Goal: Transaction & Acquisition: Book appointment/travel/reservation

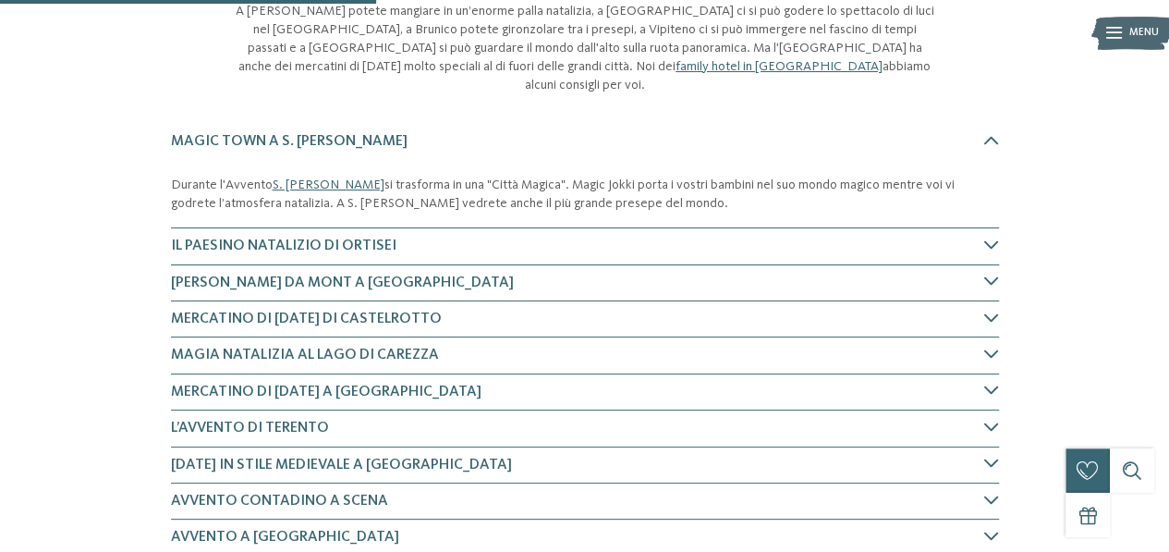
scroll to position [647, 0]
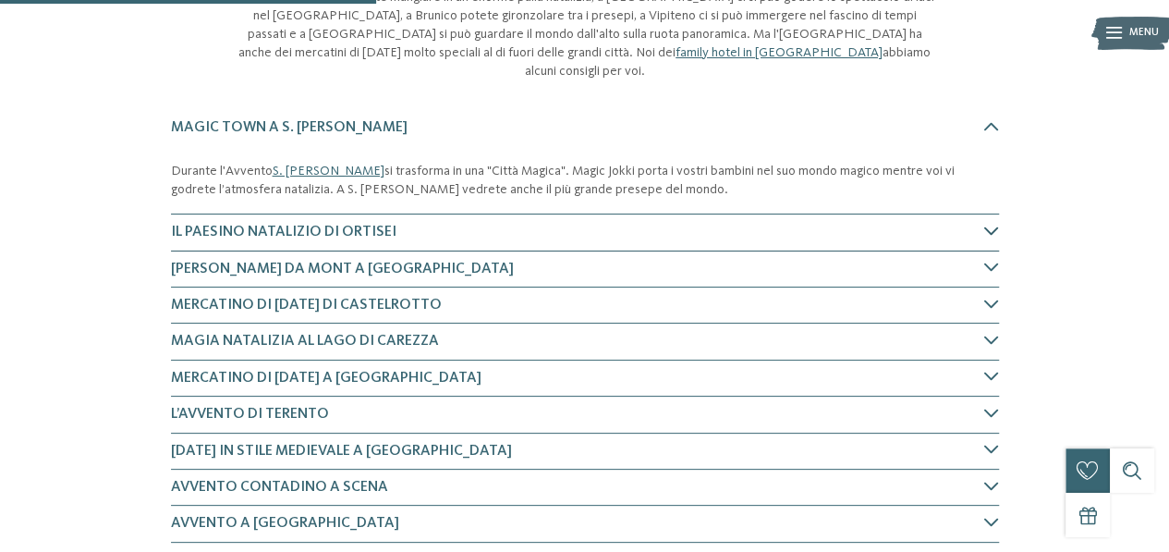
click at [988, 224] on icon at bounding box center [991, 231] width 15 height 15
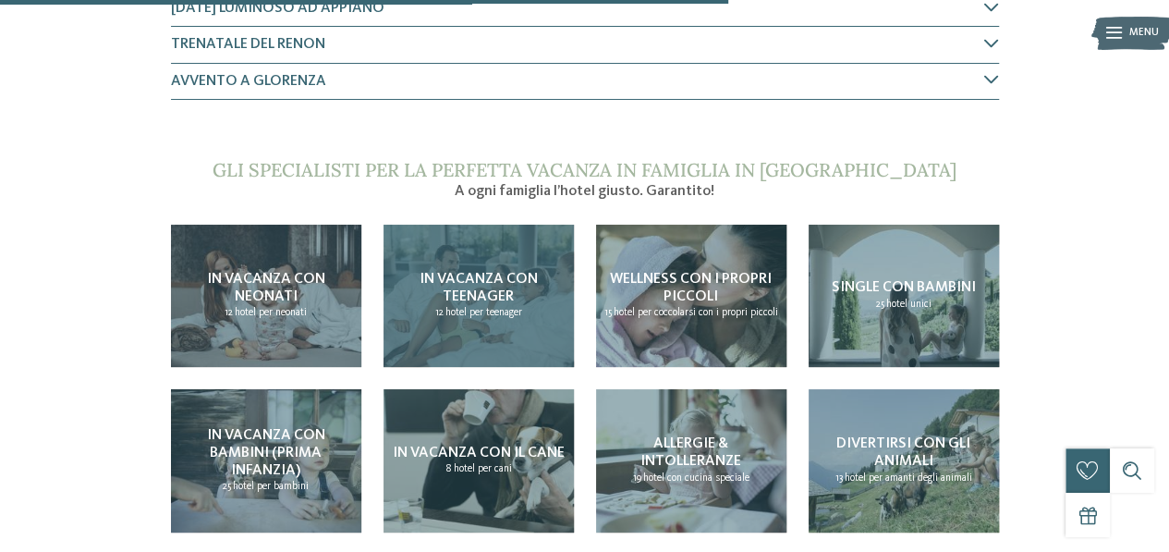
scroll to position [1294, 0]
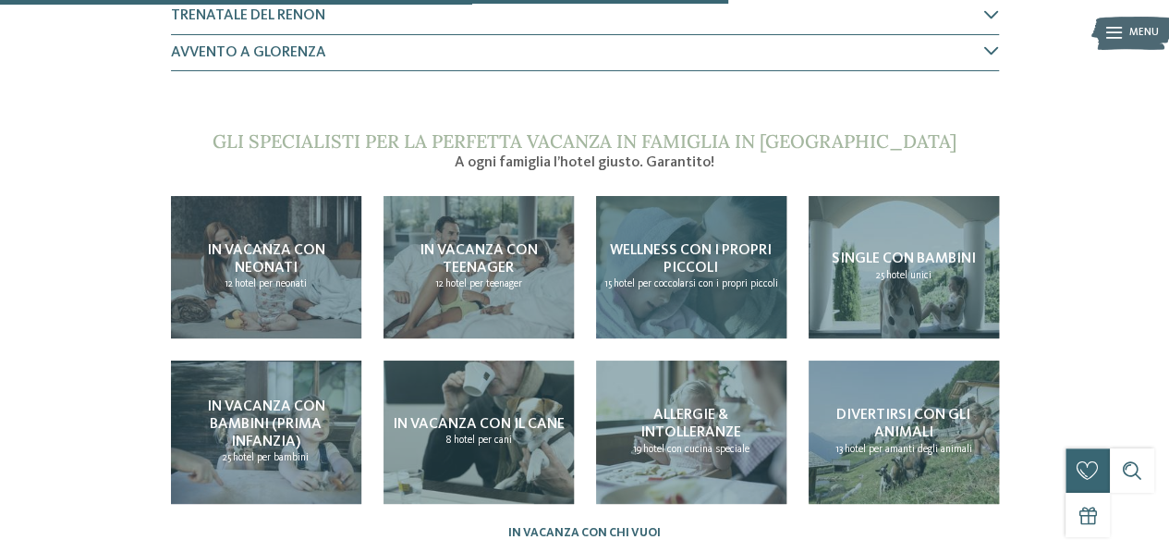
click at [661, 251] on h4 "Wellness con i propri piccoli" at bounding box center [691, 259] width 176 height 35
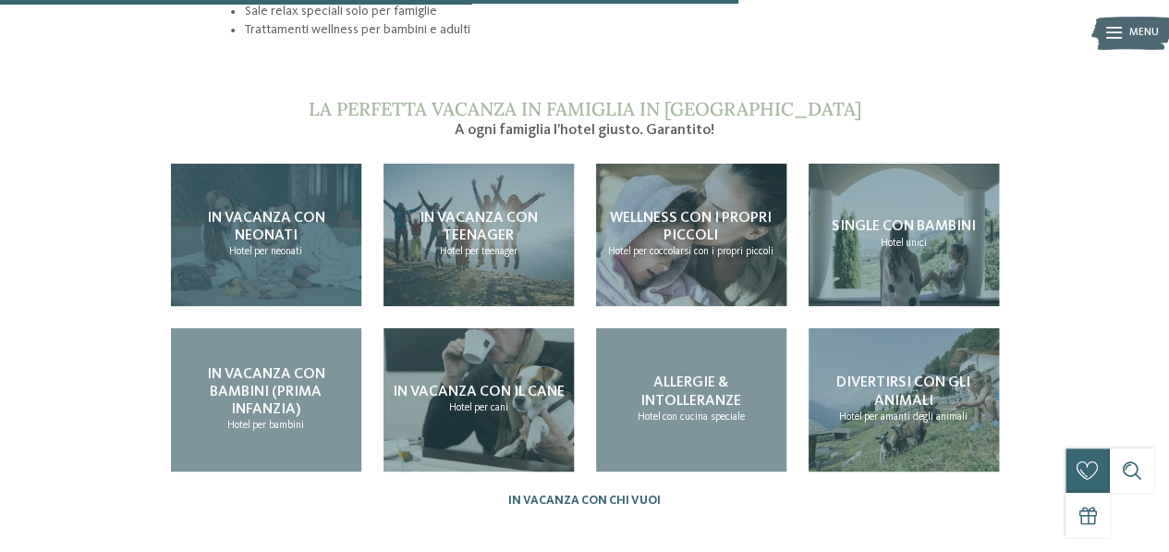
scroll to position [1663, 0]
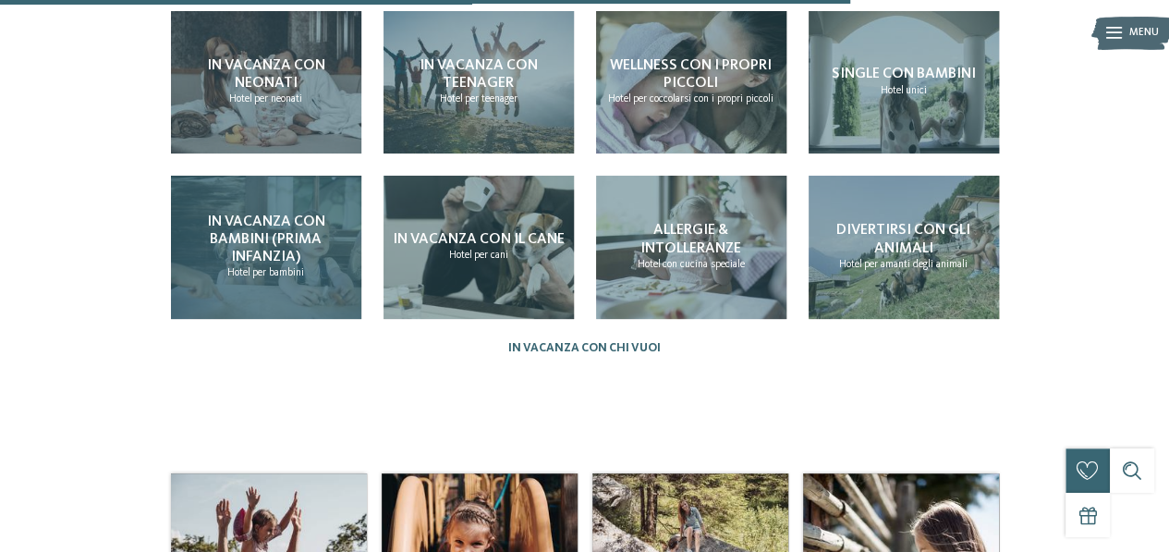
click at [334, 267] on div "In vacanza con bambini (prima infanzia) Hotel per bambini" at bounding box center [266, 247] width 190 height 143
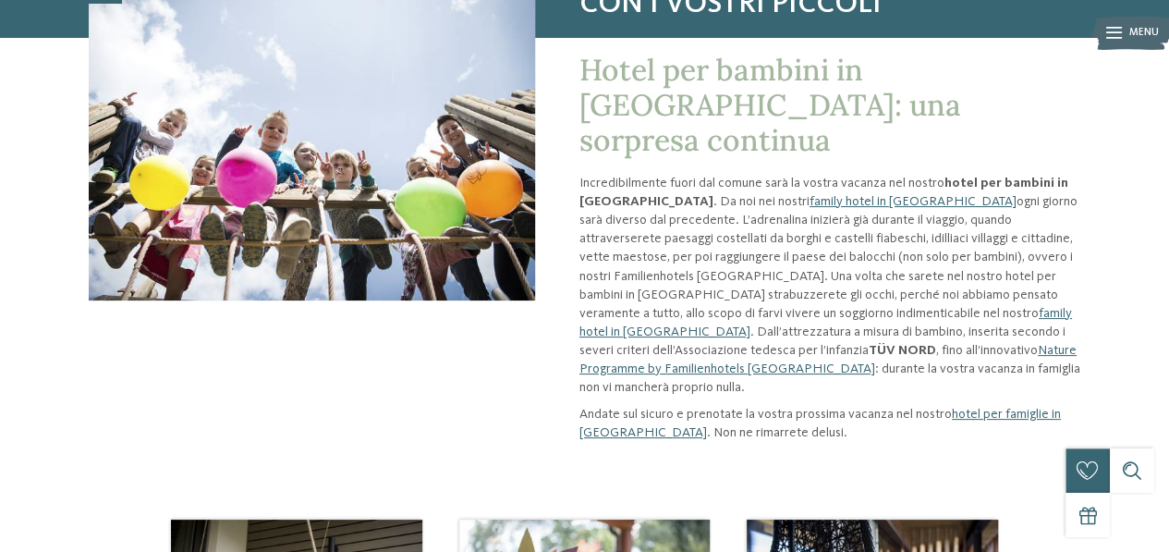
scroll to position [277, 0]
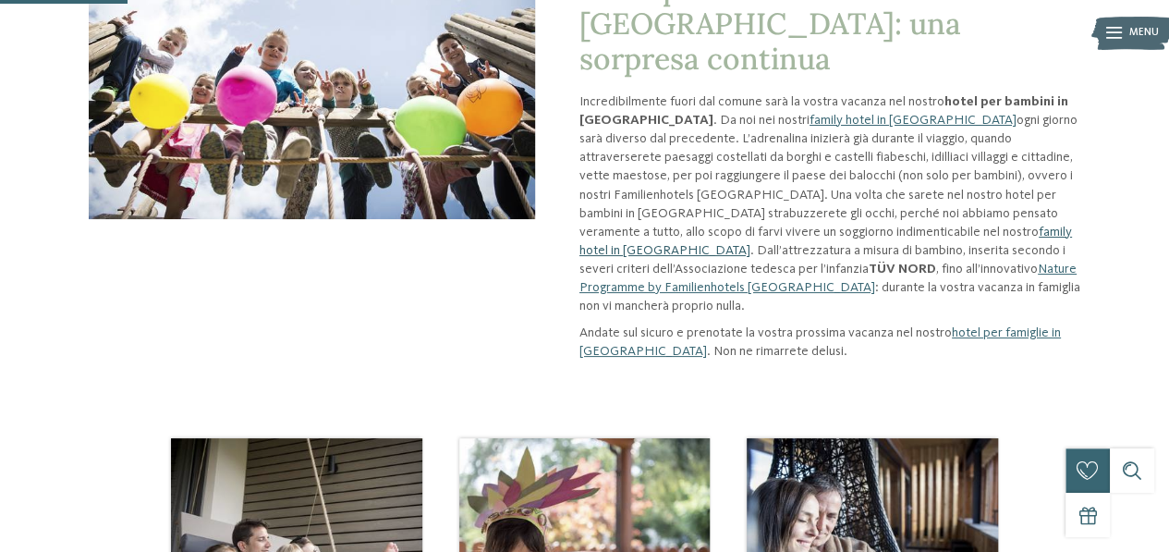
click at [905, 225] on link "family hotel in [GEOGRAPHIC_DATA]" at bounding box center [825, 240] width 492 height 31
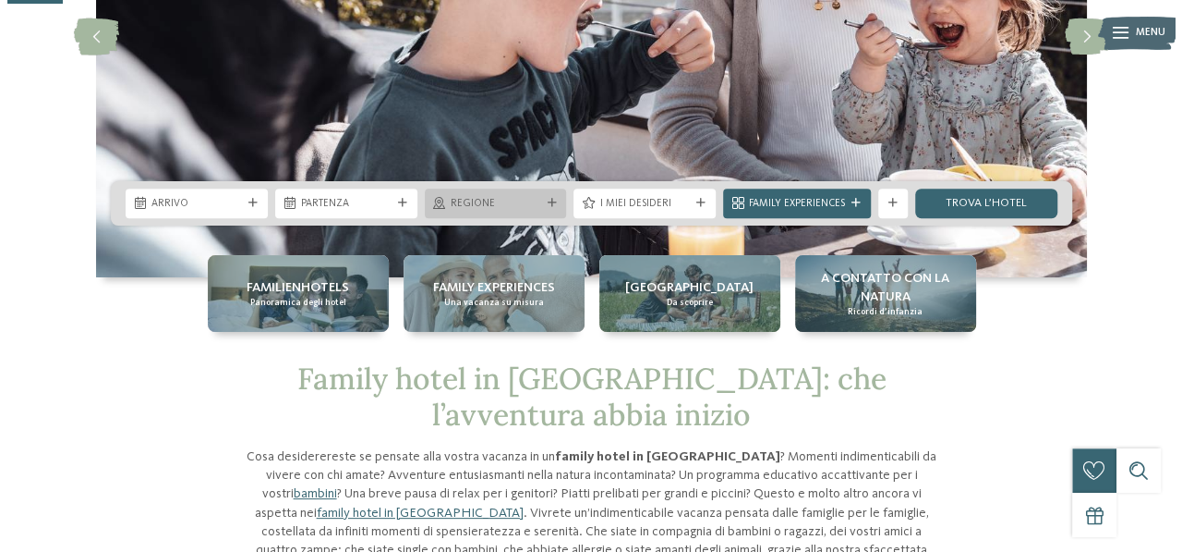
scroll to position [370, 0]
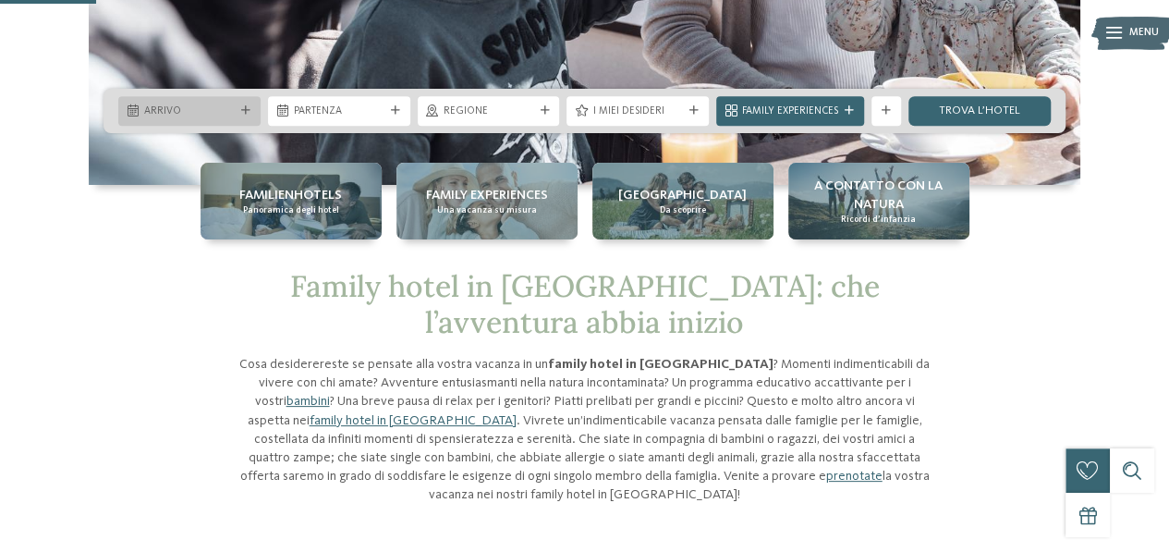
click at [249, 106] on icon at bounding box center [245, 110] width 9 height 9
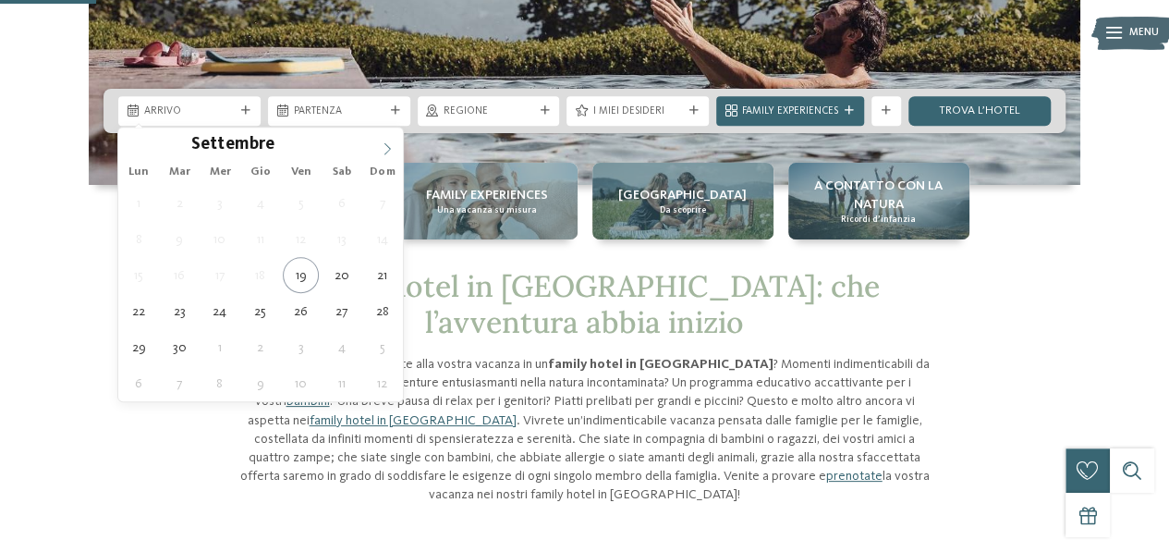
click at [384, 151] on icon at bounding box center [387, 148] width 13 height 13
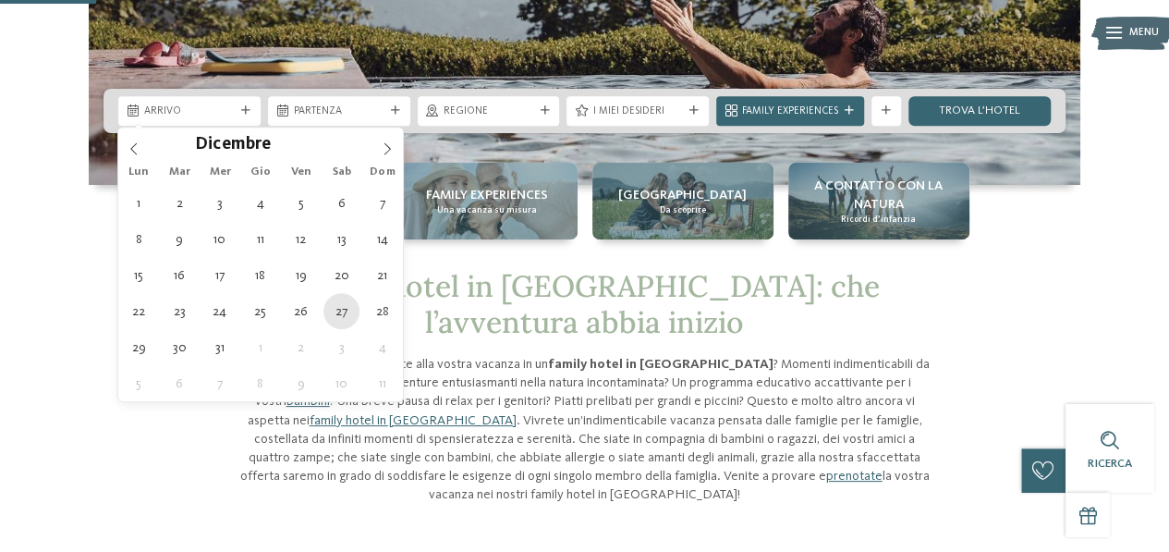
type div "27.12.2025"
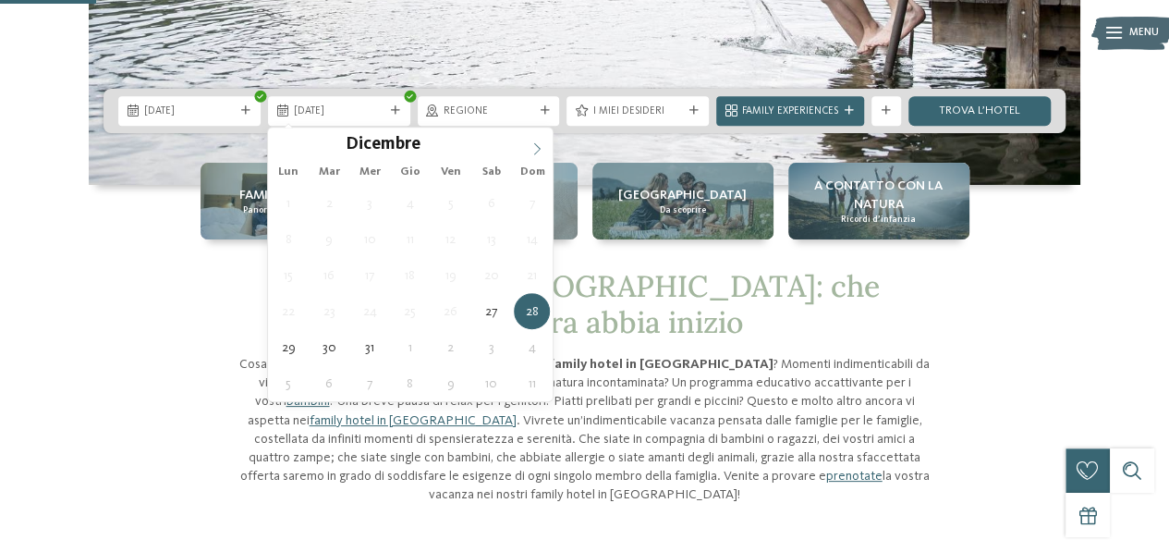
type input "****"
click at [535, 148] on icon at bounding box center [536, 148] width 13 height 13
click at [508, 210] on div "29 30 31 1 2 3 4 5 6 7 8 9 10 11 12 13 14 15 16 17 18 19 20 21 22 23 24 25 26 2…" at bounding box center [410, 293] width 285 height 216
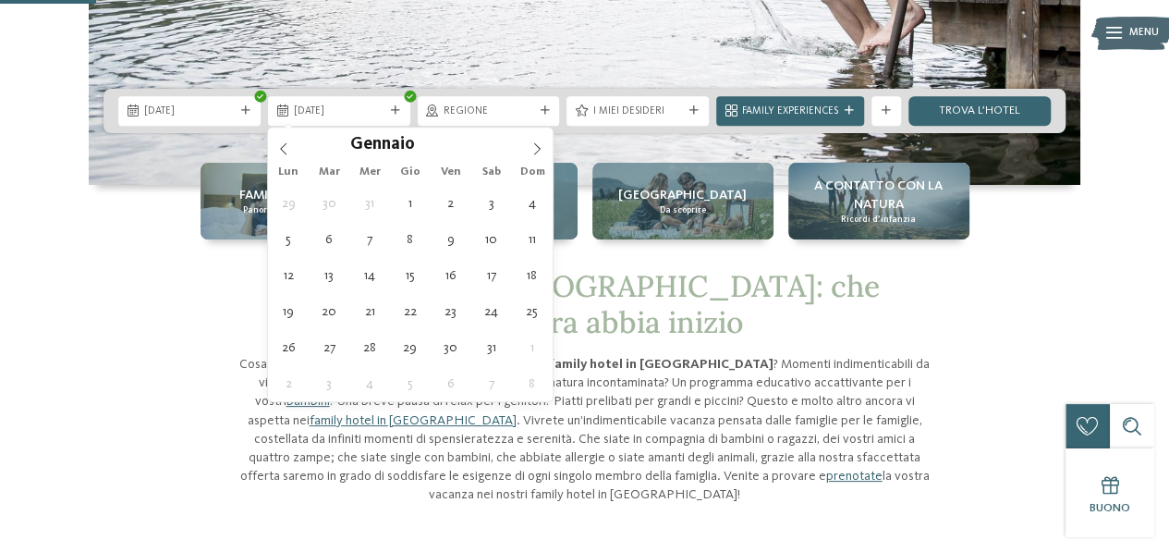
type div "03.01.2026"
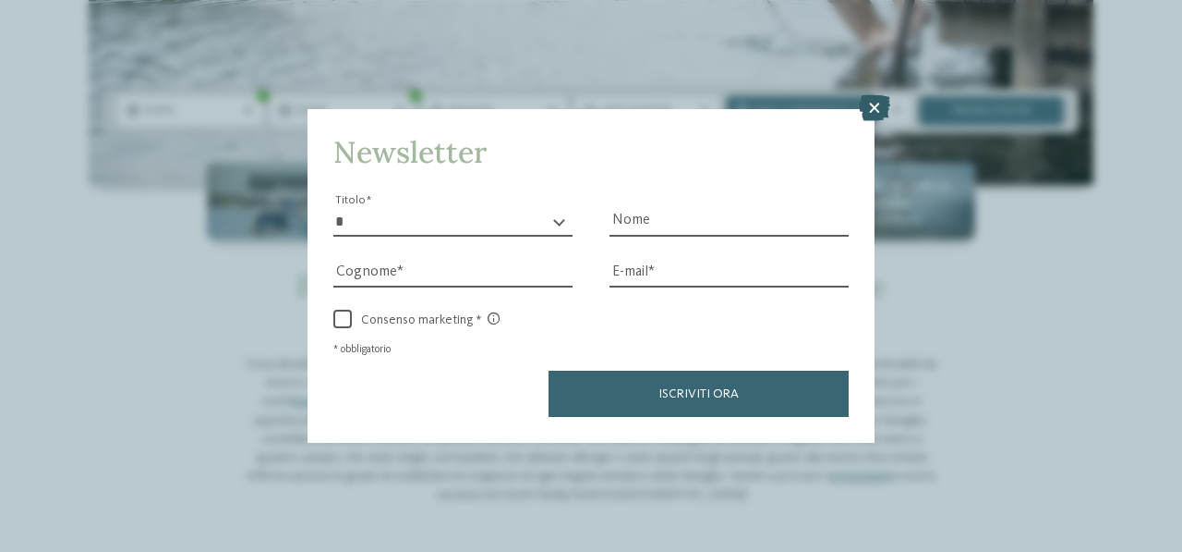
click at [879, 108] on icon at bounding box center [874, 108] width 31 height 26
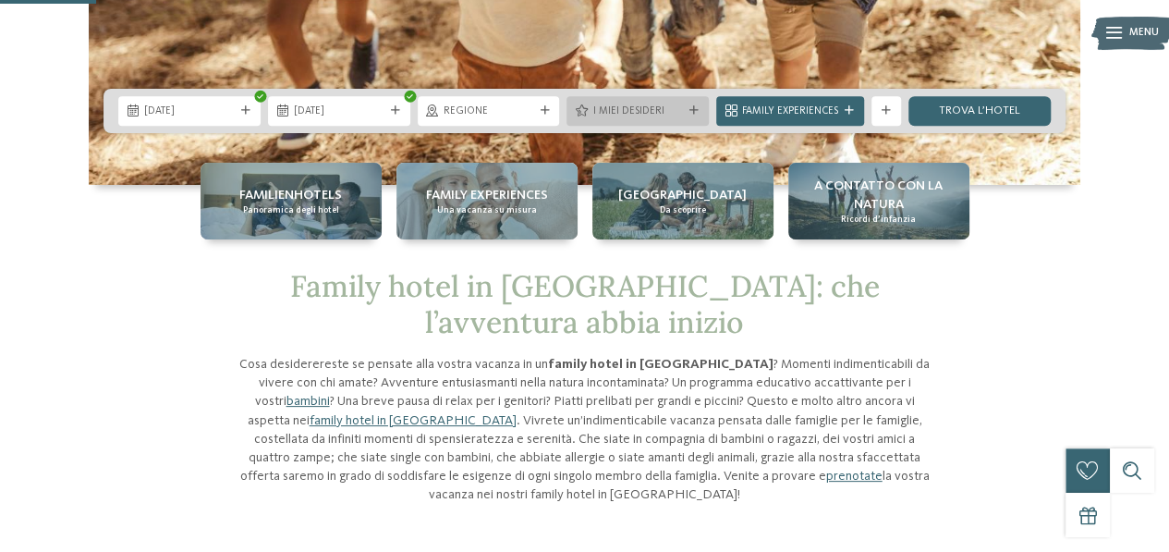
click at [617, 110] on span "I miei desideri" at bounding box center [637, 111] width 91 height 15
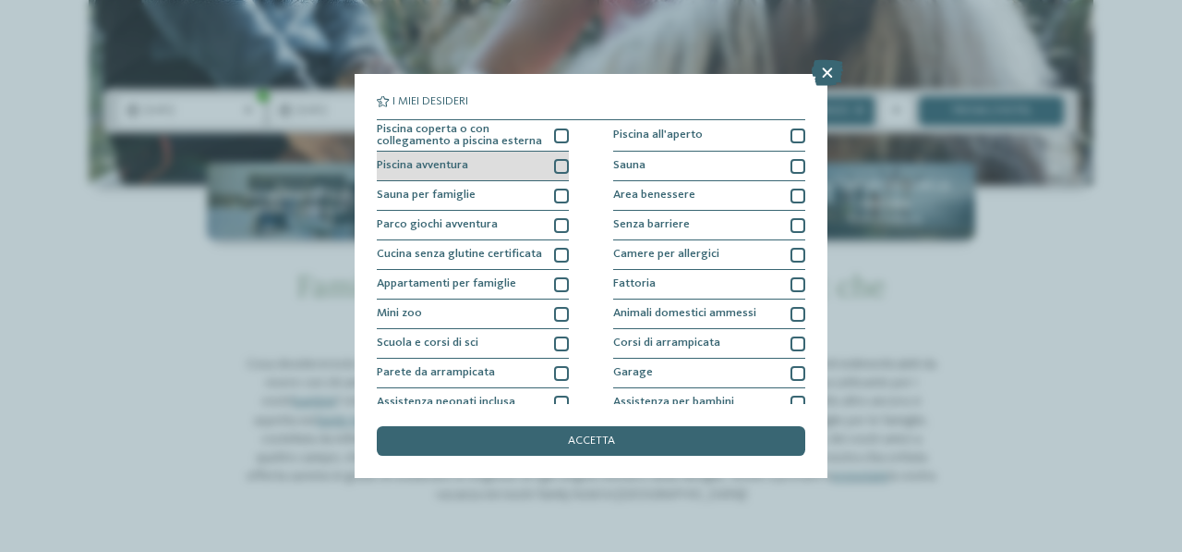
click at [554, 165] on div at bounding box center [561, 166] width 15 height 15
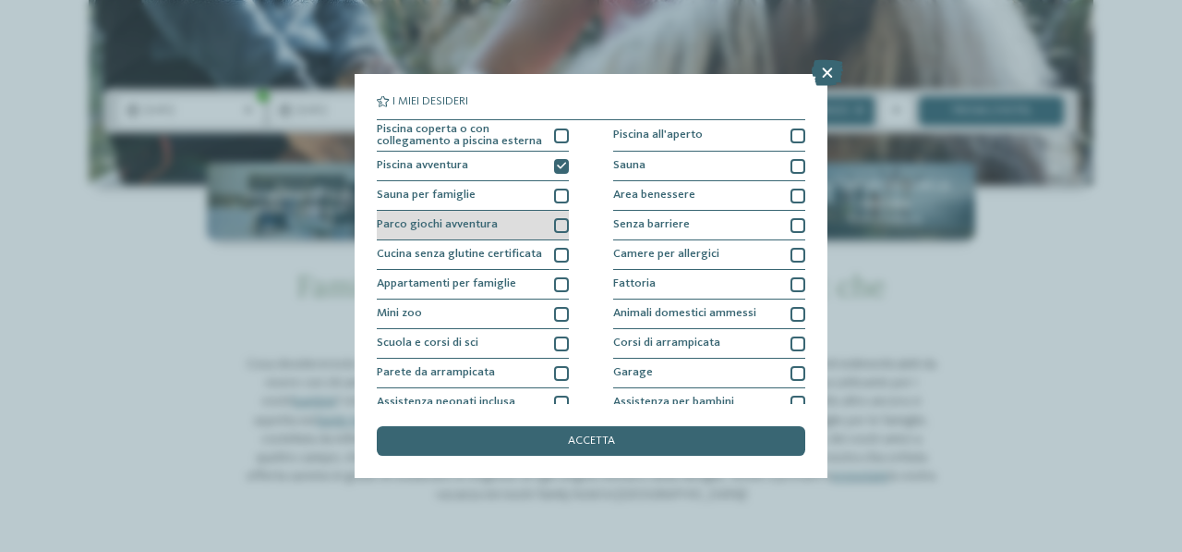
click at [556, 221] on div at bounding box center [561, 225] width 15 height 15
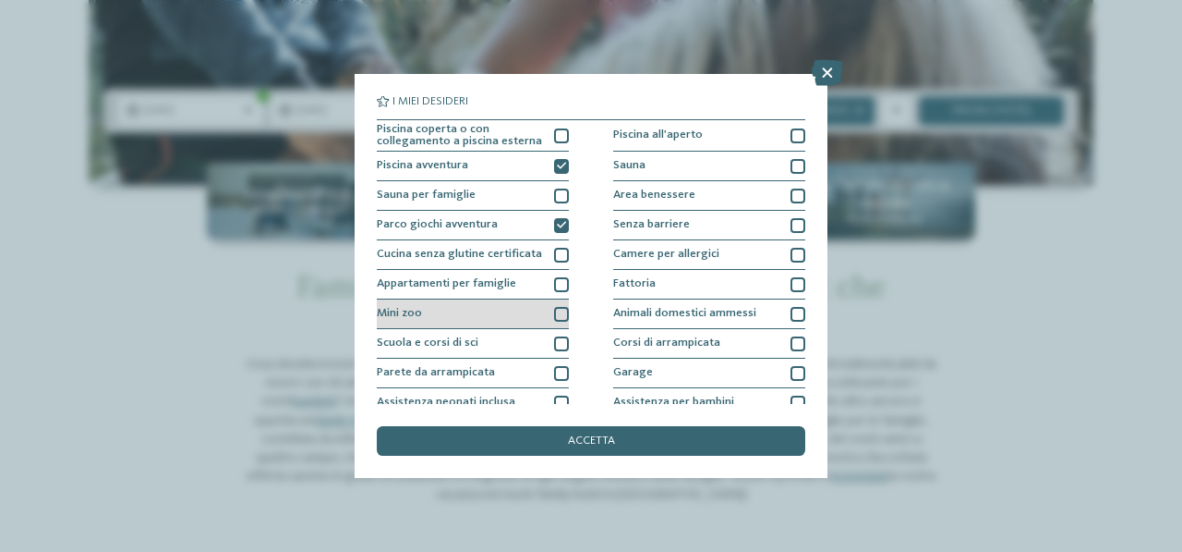
click at [562, 315] on div at bounding box center [561, 314] width 15 height 15
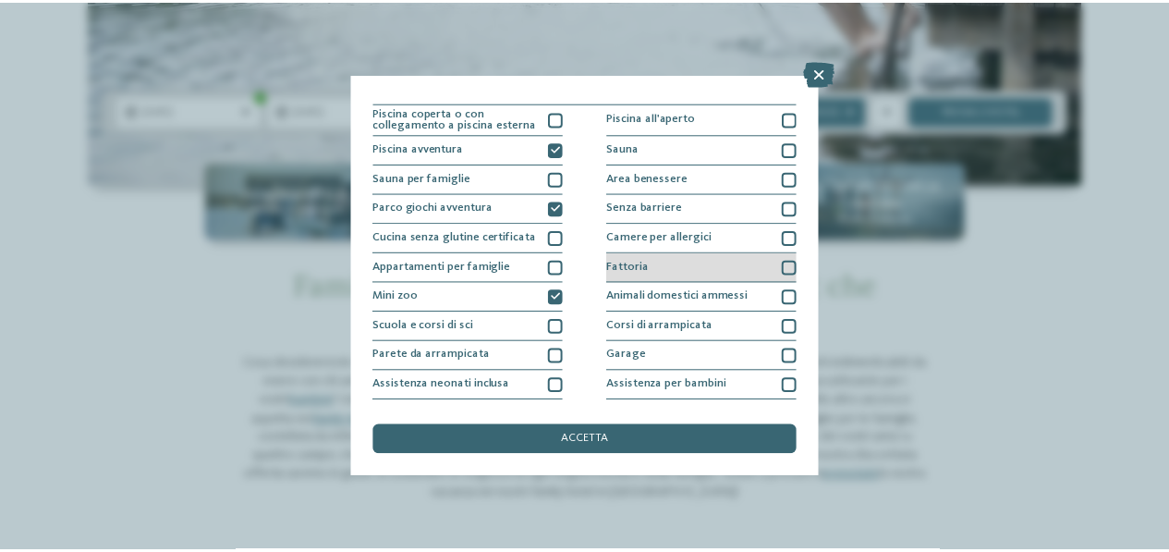
scroll to position [0, 0]
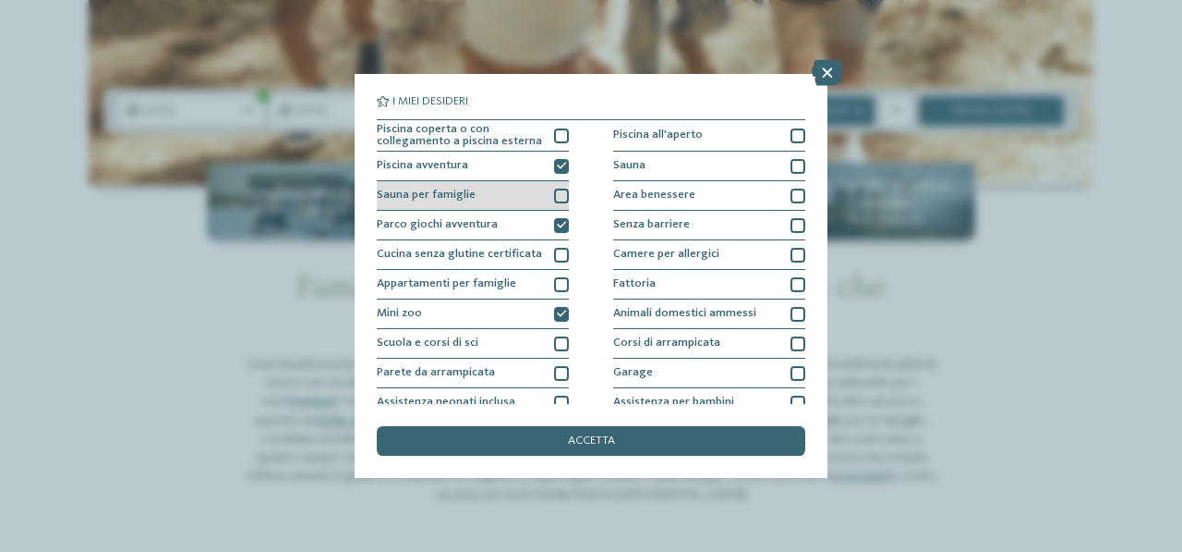
click at [562, 198] on div at bounding box center [561, 195] width 15 height 15
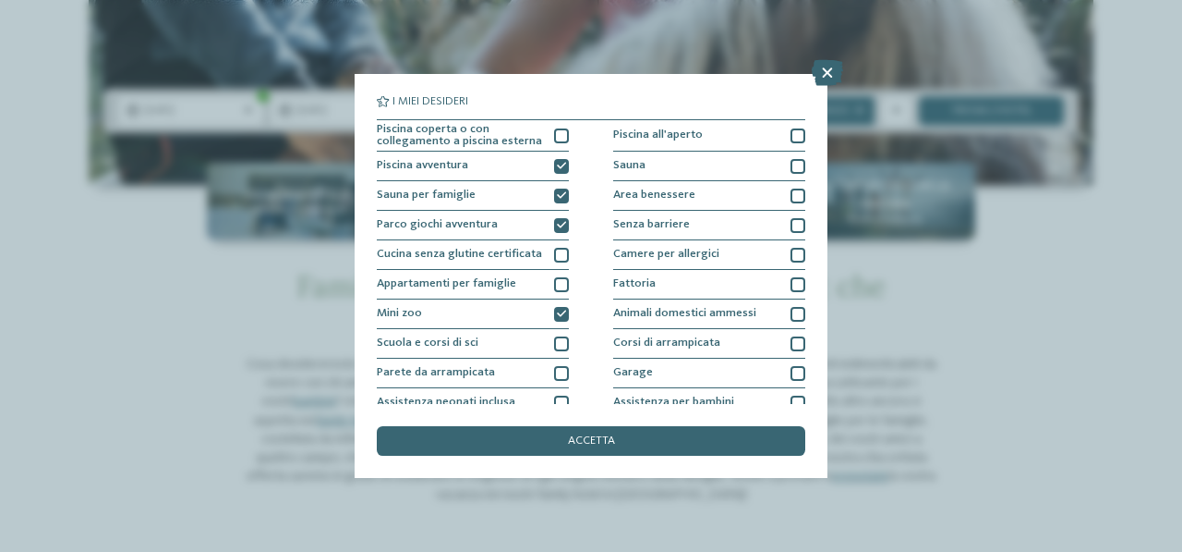
click at [569, 368] on div "Piscina coperta o con collegamento a piscina esterna Piscina all'aperto Piscina…" at bounding box center [591, 374] width 429 height 511
click at [561, 371] on div at bounding box center [561, 373] width 15 height 15
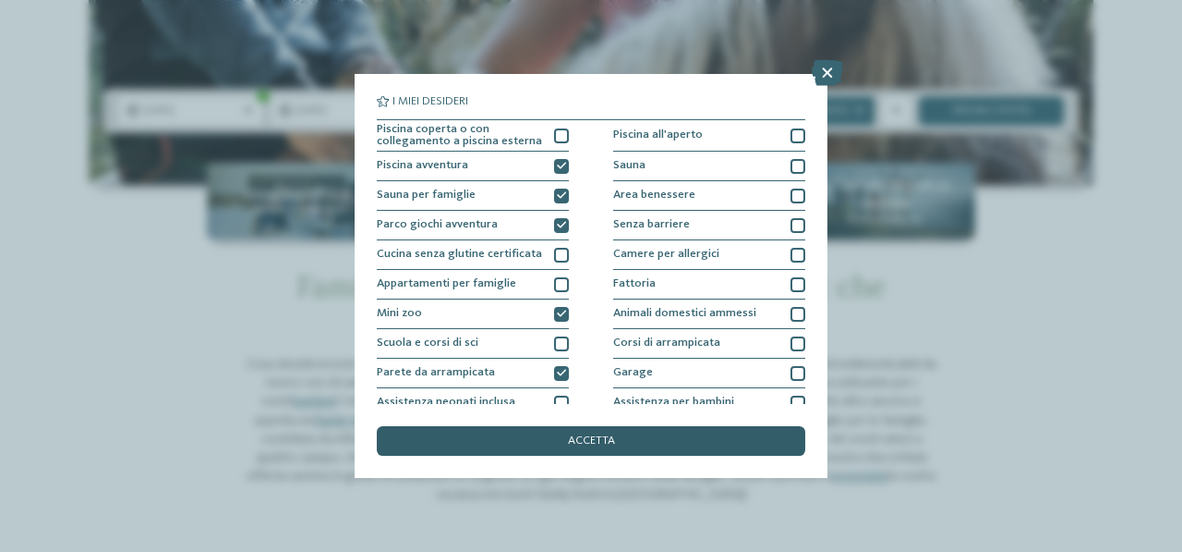
click at [602, 441] on span "accetta" at bounding box center [591, 441] width 47 height 12
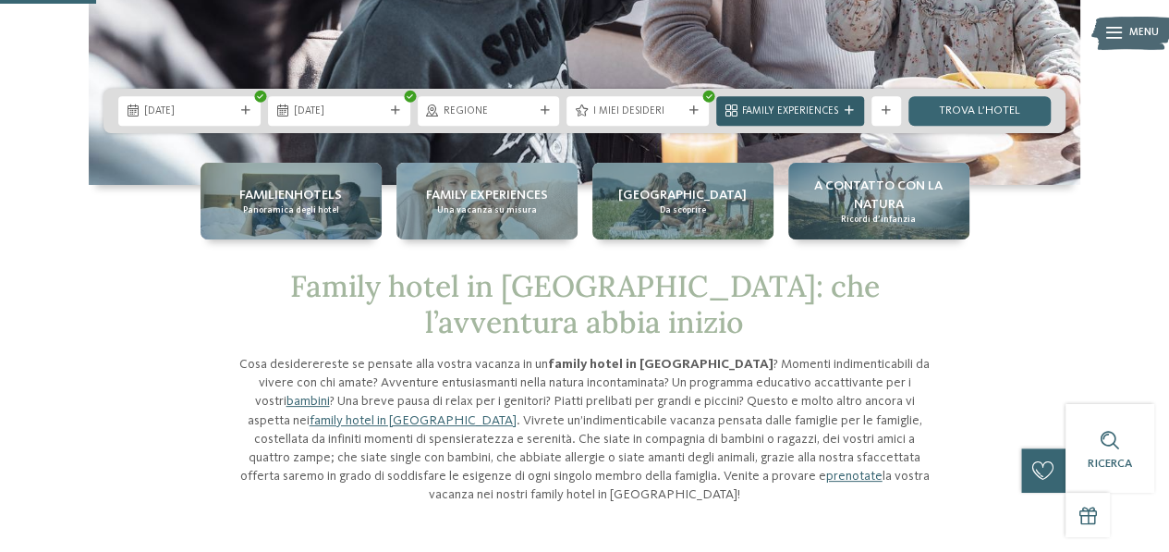
click at [849, 107] on icon at bounding box center [848, 110] width 9 height 9
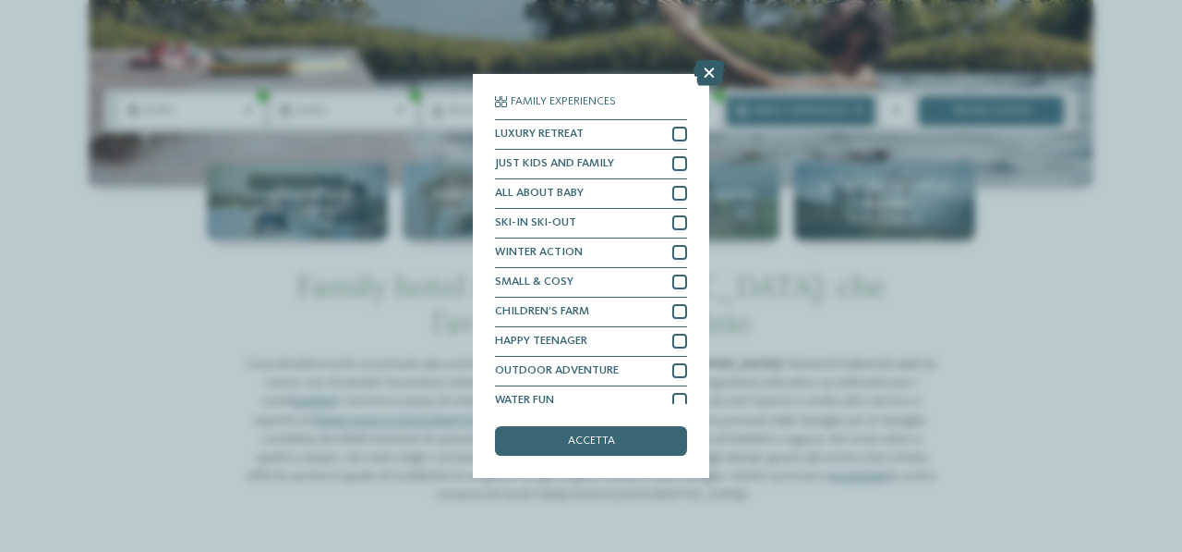
click at [711, 67] on icon at bounding box center [709, 73] width 31 height 26
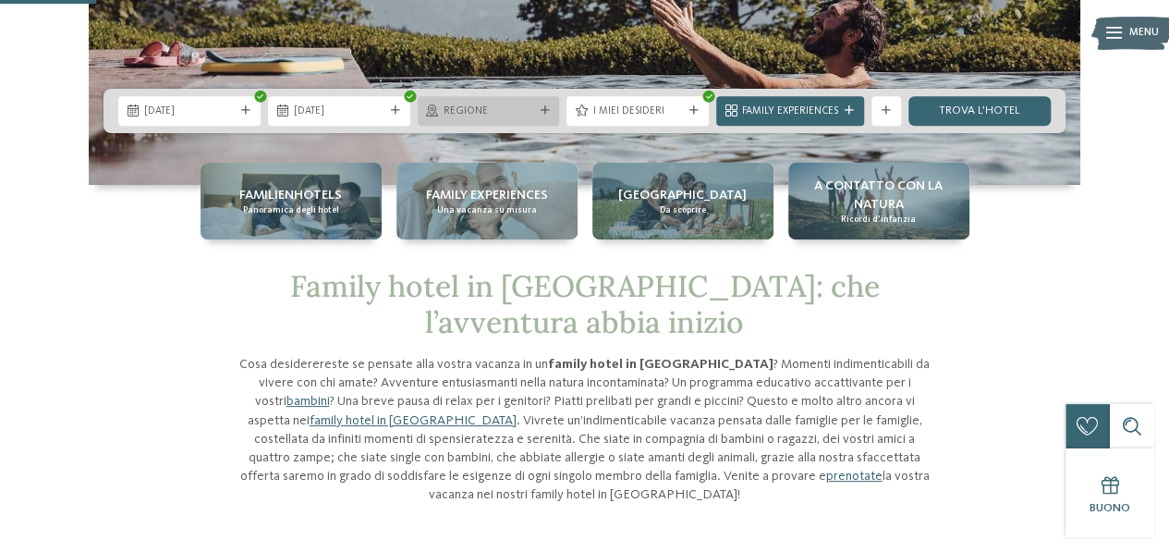
click at [533, 100] on div "Regione" at bounding box center [489, 111] width 142 height 30
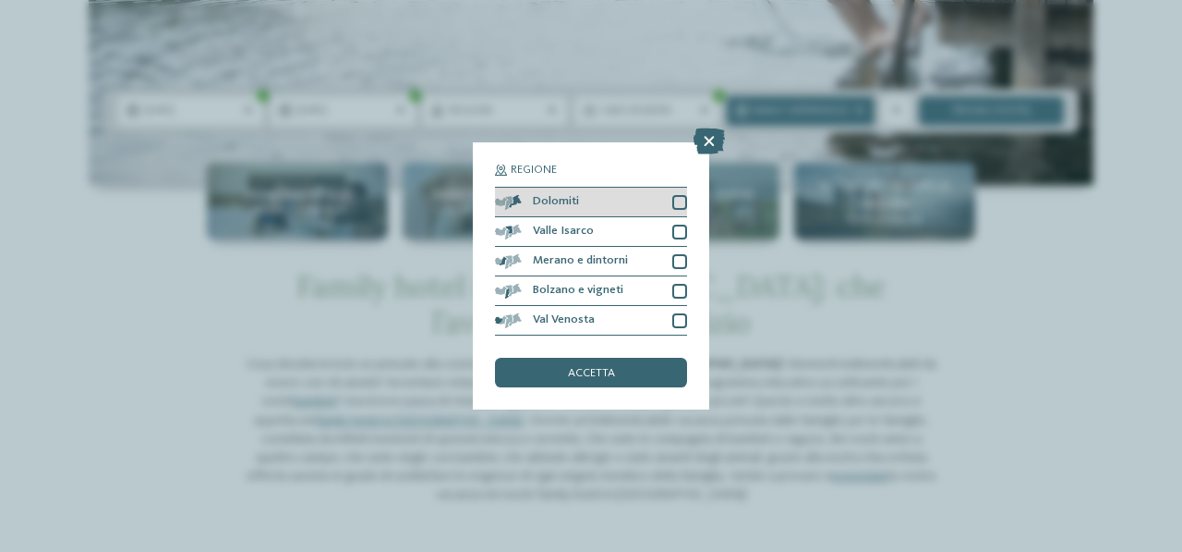
click at [684, 200] on div at bounding box center [680, 202] width 15 height 15
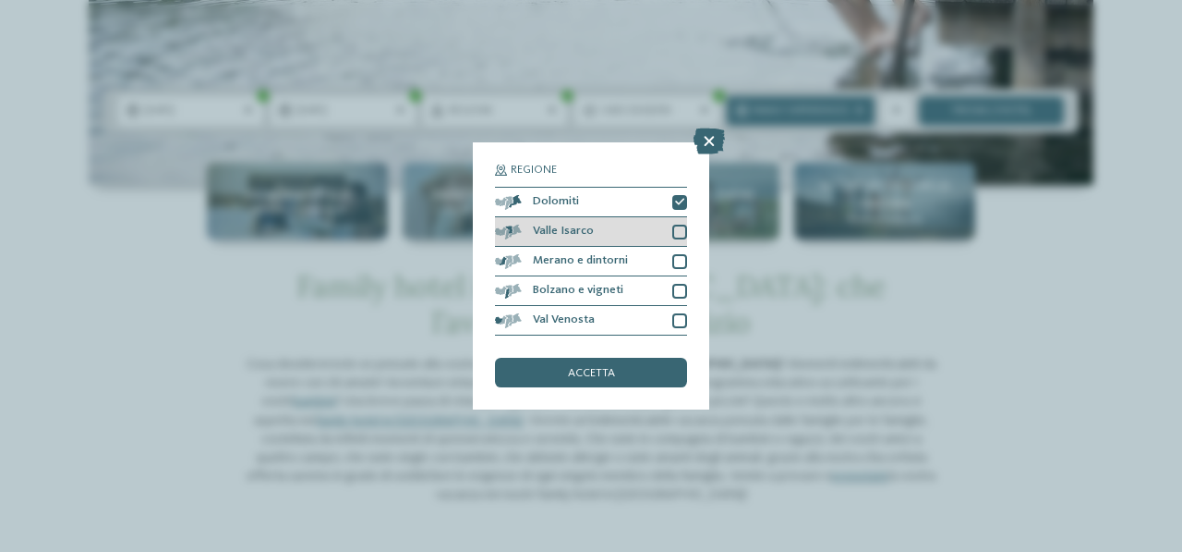
click at [680, 224] on div at bounding box center [680, 231] width 15 height 15
click at [682, 224] on div at bounding box center [680, 231] width 15 height 15
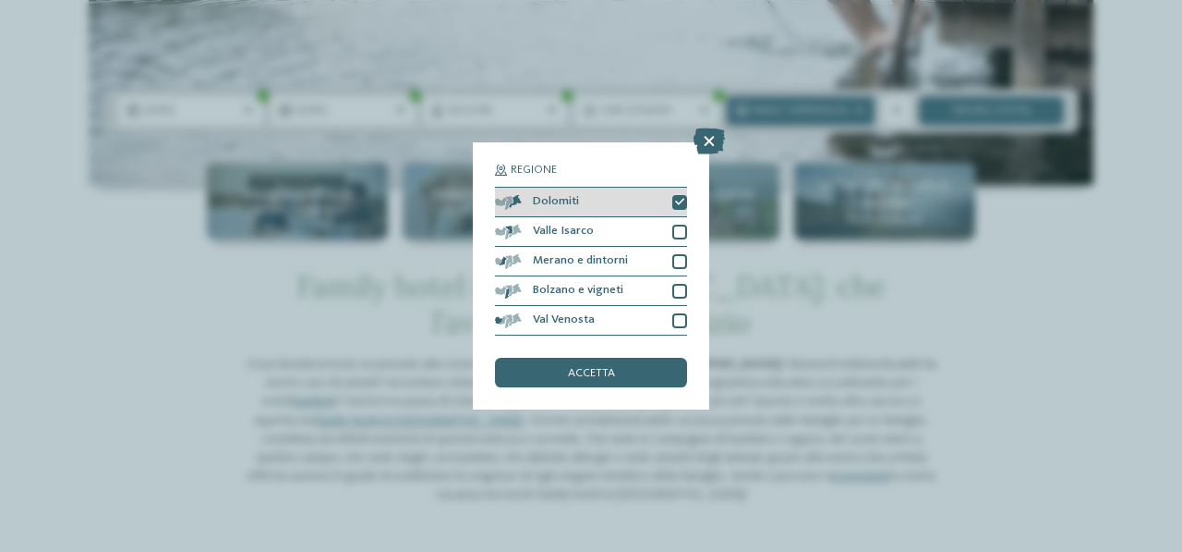
click at [682, 204] on icon at bounding box center [679, 202] width 9 height 9
click at [709, 139] on icon at bounding box center [709, 141] width 31 height 26
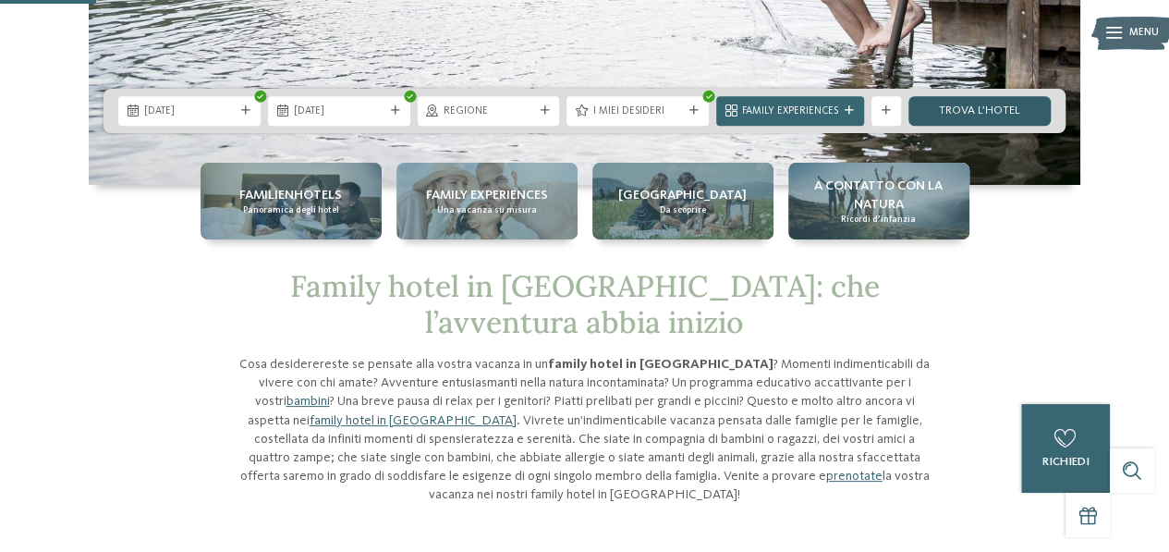
click at [1000, 117] on link "trova l’hotel" at bounding box center [979, 111] width 142 height 30
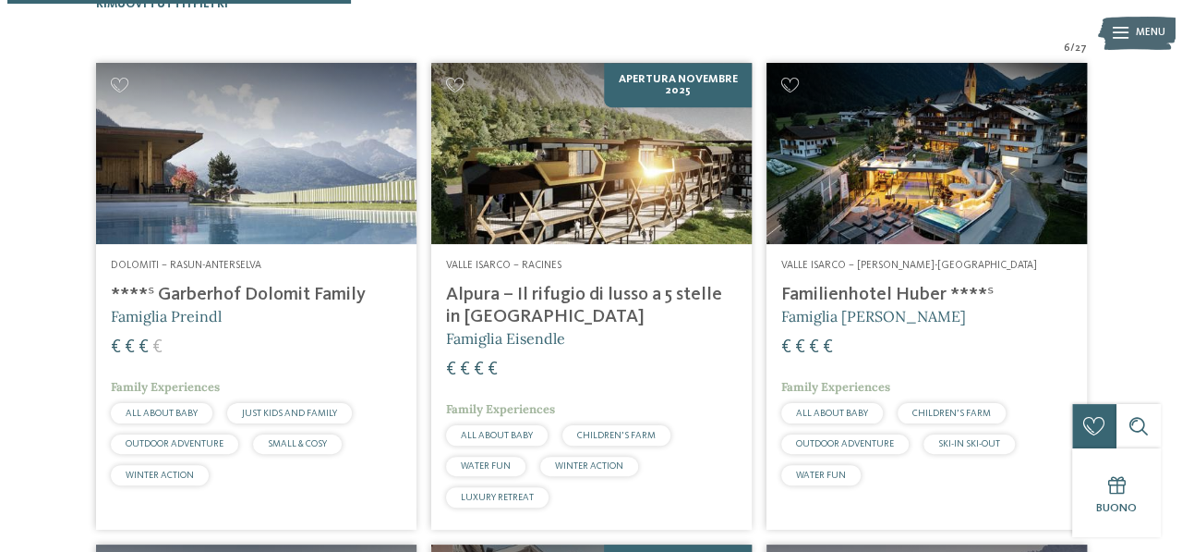
scroll to position [87, 0]
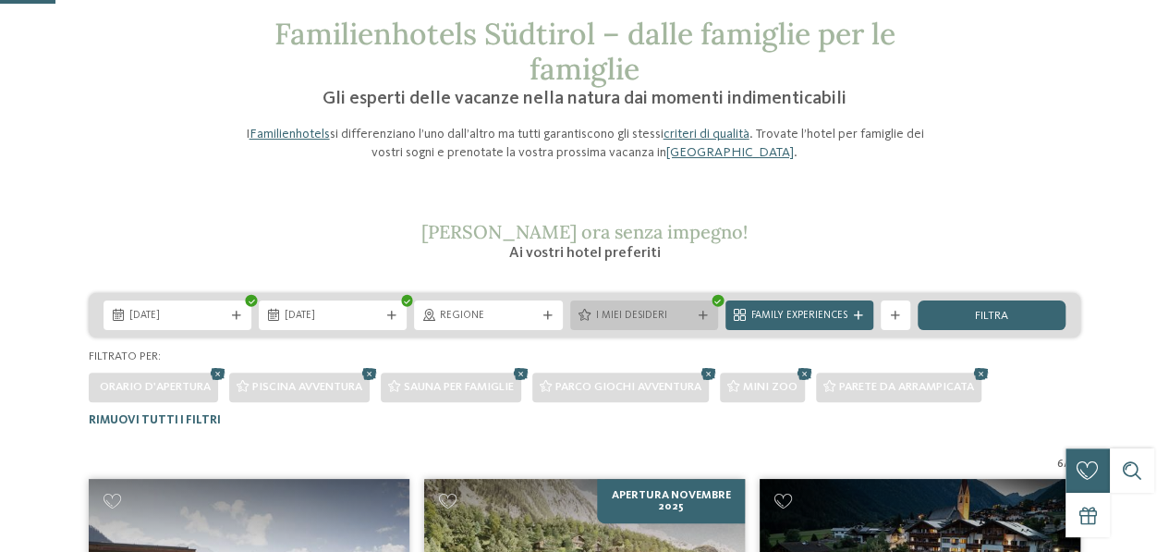
click at [652, 316] on span "I miei desideri" at bounding box center [644, 316] width 96 height 15
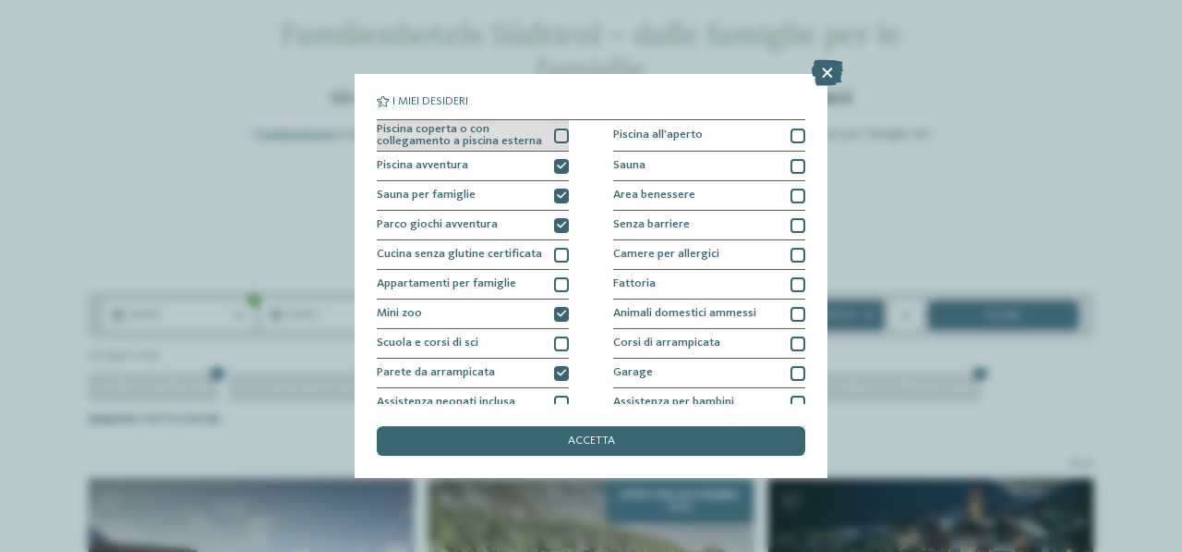
click at [560, 133] on div at bounding box center [561, 135] width 15 height 15
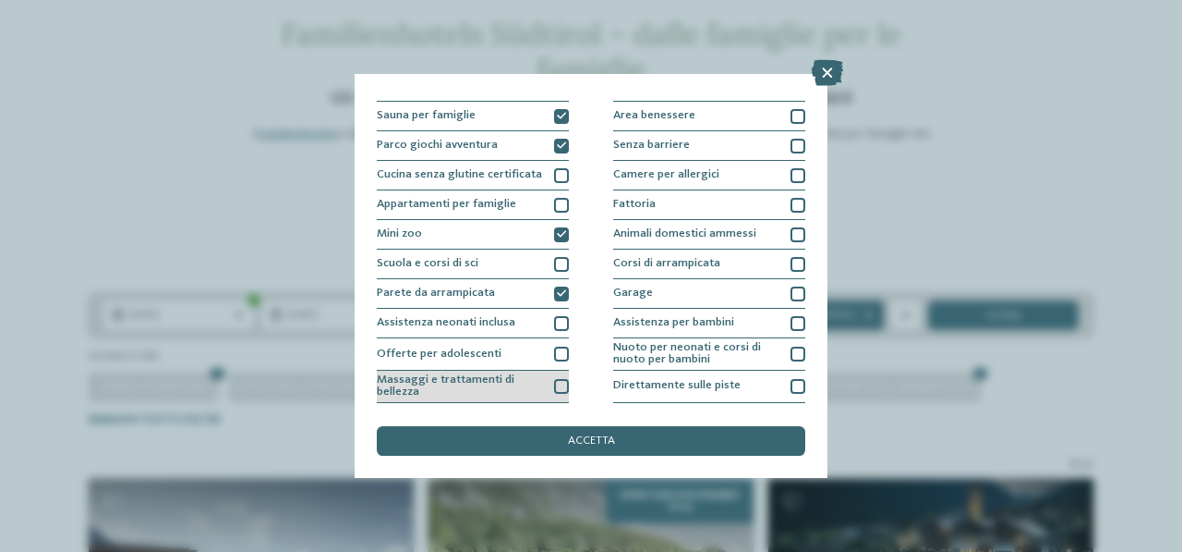
scroll to position [185, 0]
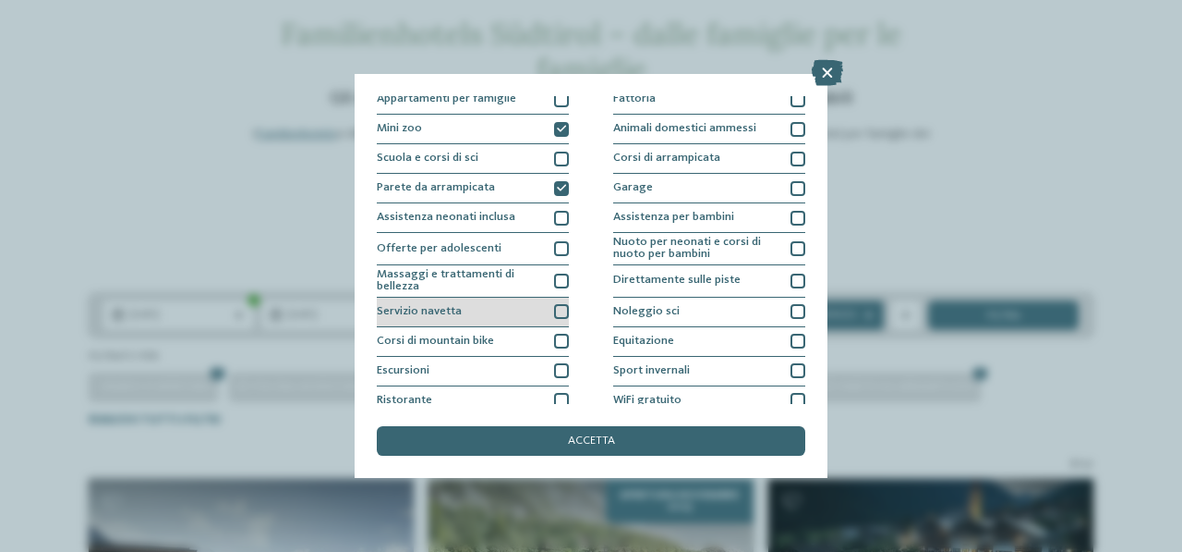
click at [554, 309] on div at bounding box center [561, 311] width 15 height 15
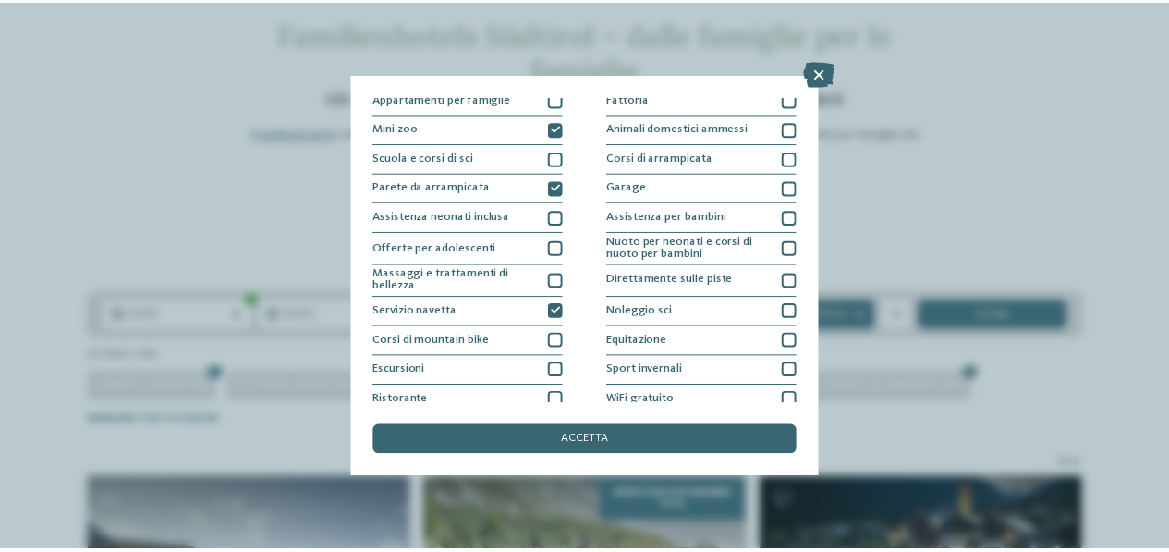
scroll to position [224, 0]
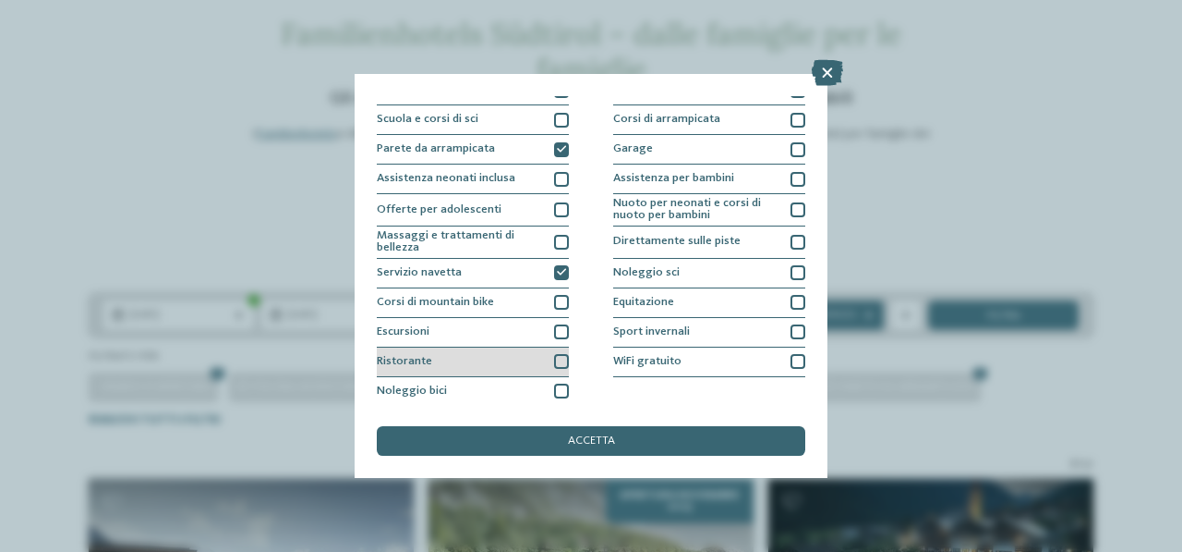
click at [556, 361] on div at bounding box center [561, 361] width 15 height 15
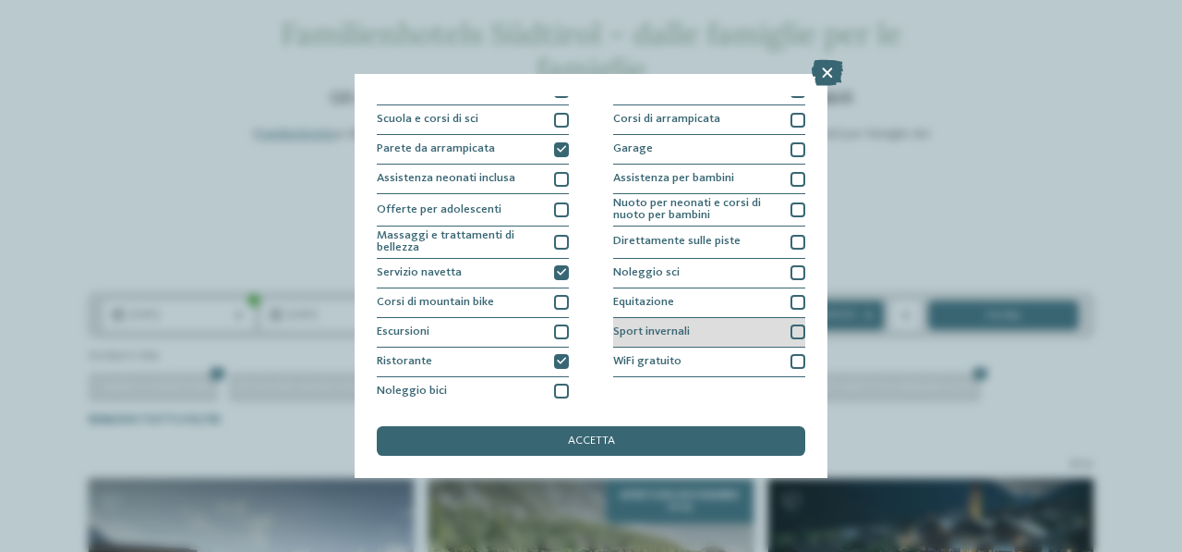
click at [791, 324] on div at bounding box center [798, 331] width 15 height 15
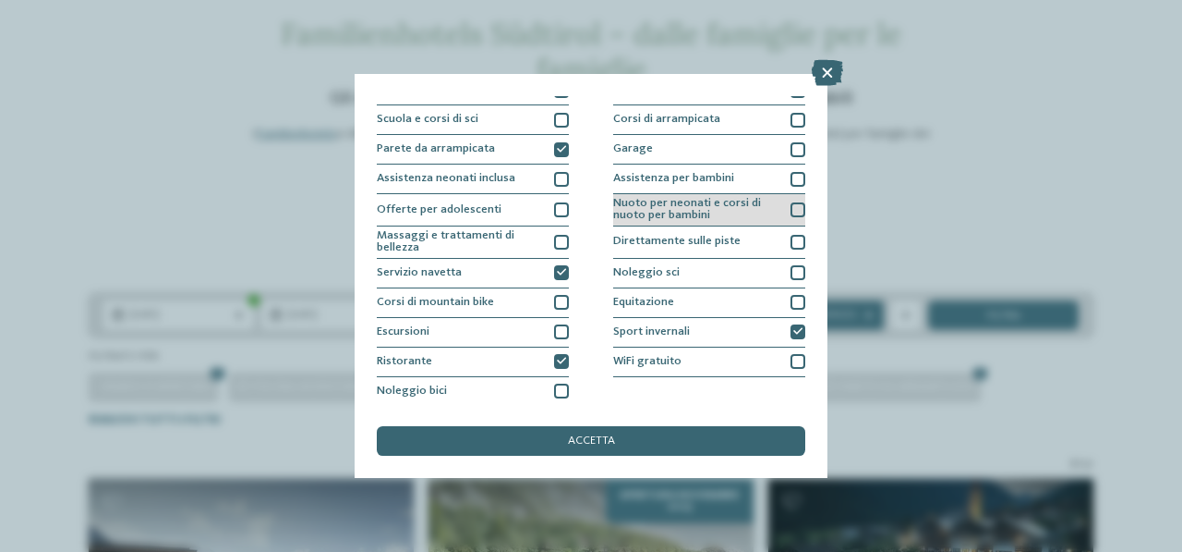
click at [791, 213] on div at bounding box center [798, 209] width 15 height 15
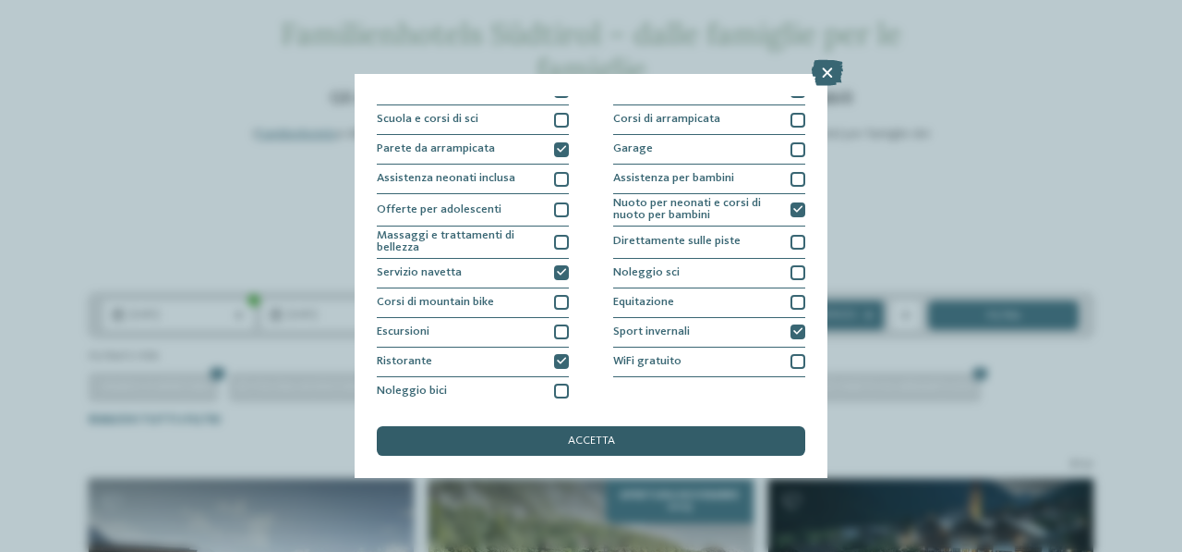
click at [640, 430] on div "accetta" at bounding box center [591, 441] width 429 height 30
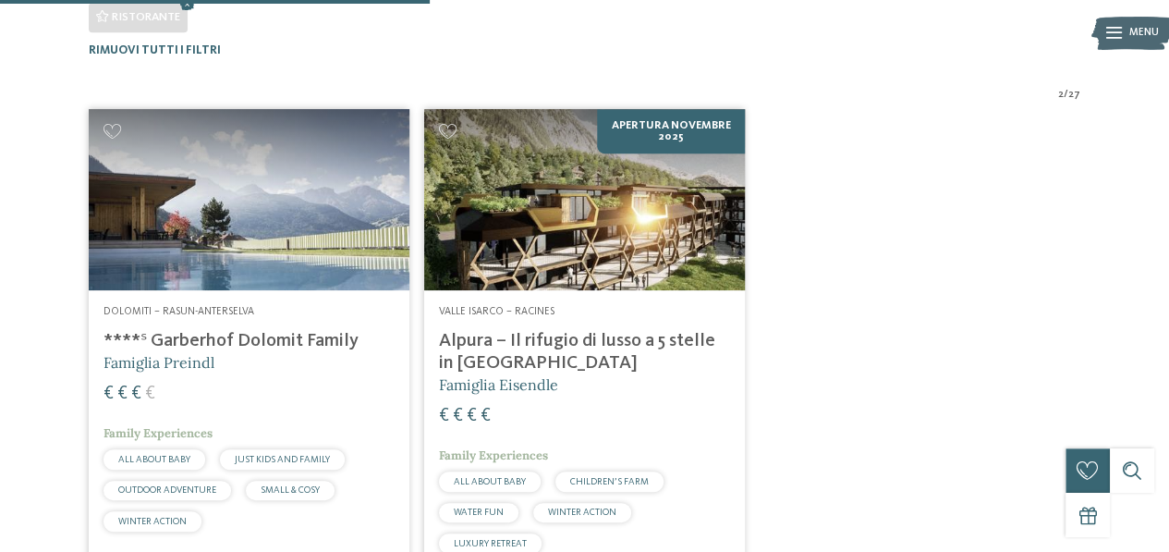
scroll to position [530, 0]
click at [341, 291] on div "Dolomiti – Rasun-Anterselva ****ˢ Garberhof Dolomit Family Famiglia Preindl € €…" at bounding box center [249, 421] width 321 height 263
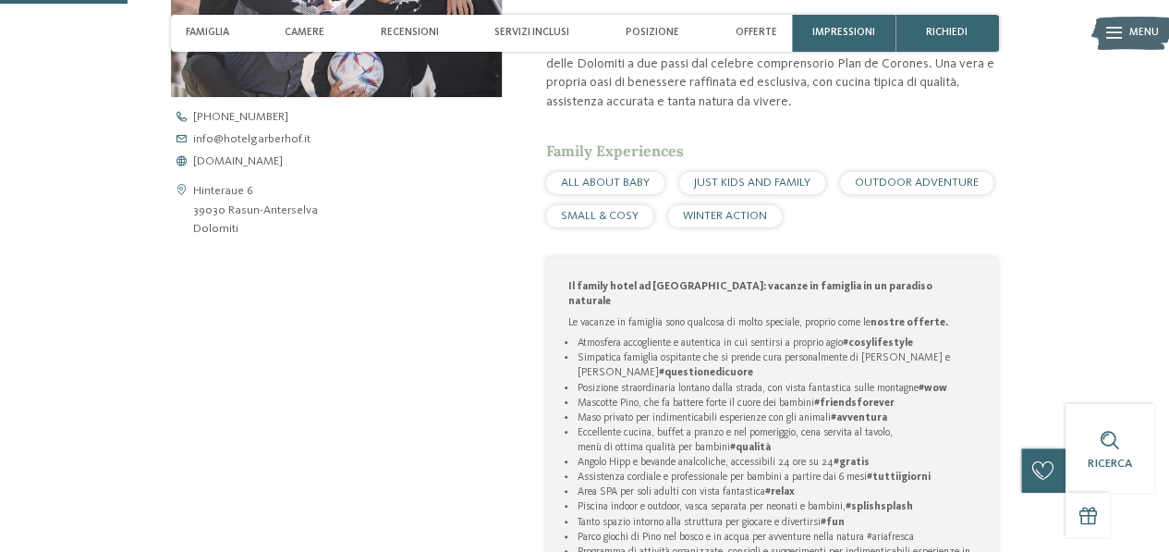
scroll to position [647, 0]
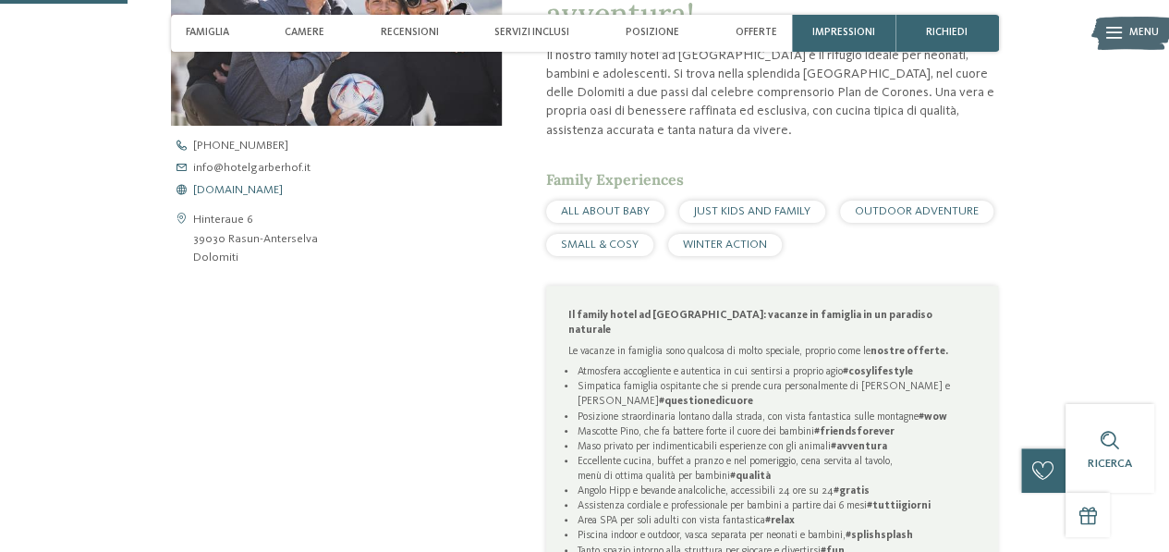
click at [261, 188] on span "[DOMAIN_NAME]" at bounding box center [238, 191] width 90 height 12
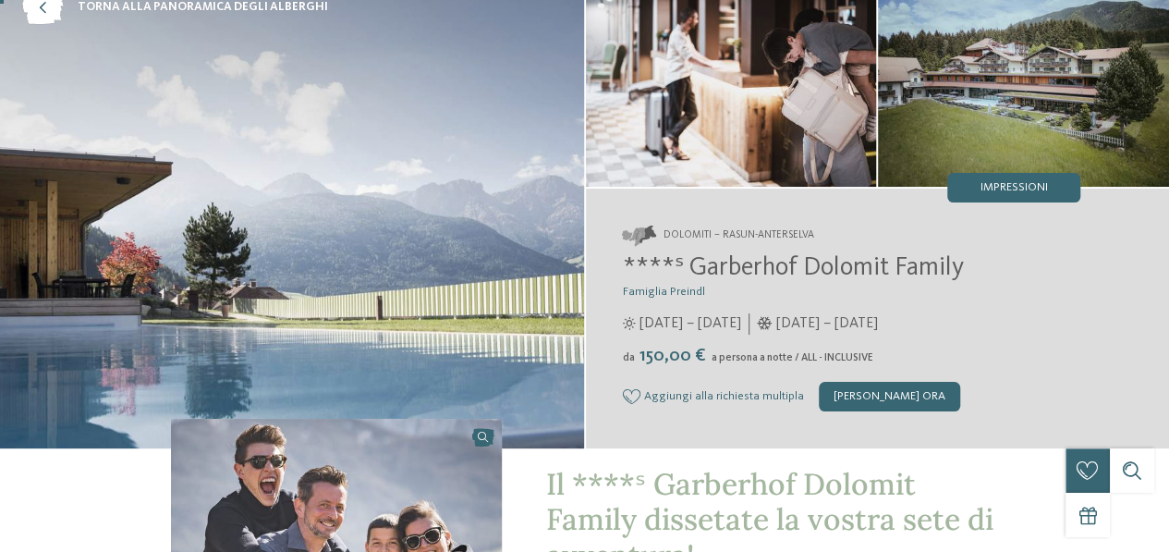
scroll to position [0, 0]
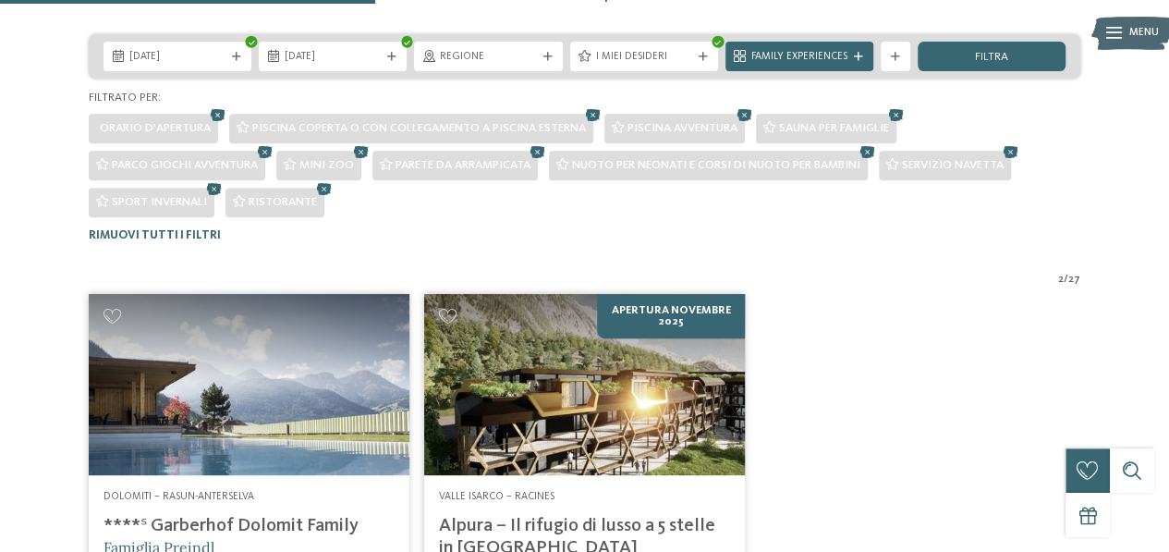
scroll to position [346, 0]
click at [702, 60] on icon at bounding box center [702, 57] width 9 height 9
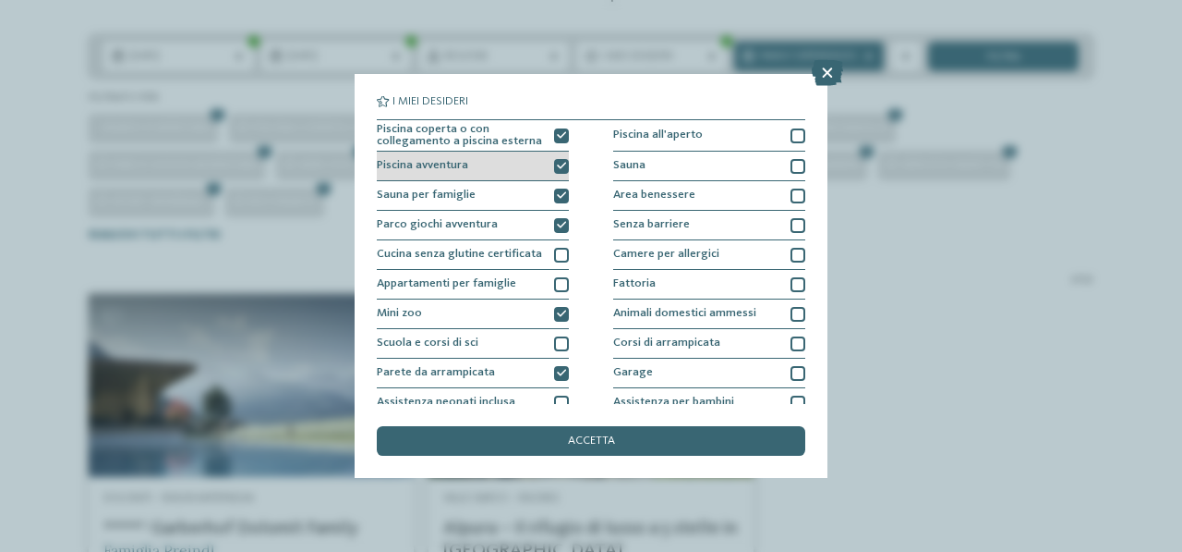
click at [554, 128] on div at bounding box center [561, 135] width 15 height 15
drag, startPoint x: 554, startPoint y: 162, endPoint x: 556, endPoint y: 176, distance: 14.0
click at [557, 164] on icon at bounding box center [561, 166] width 9 height 9
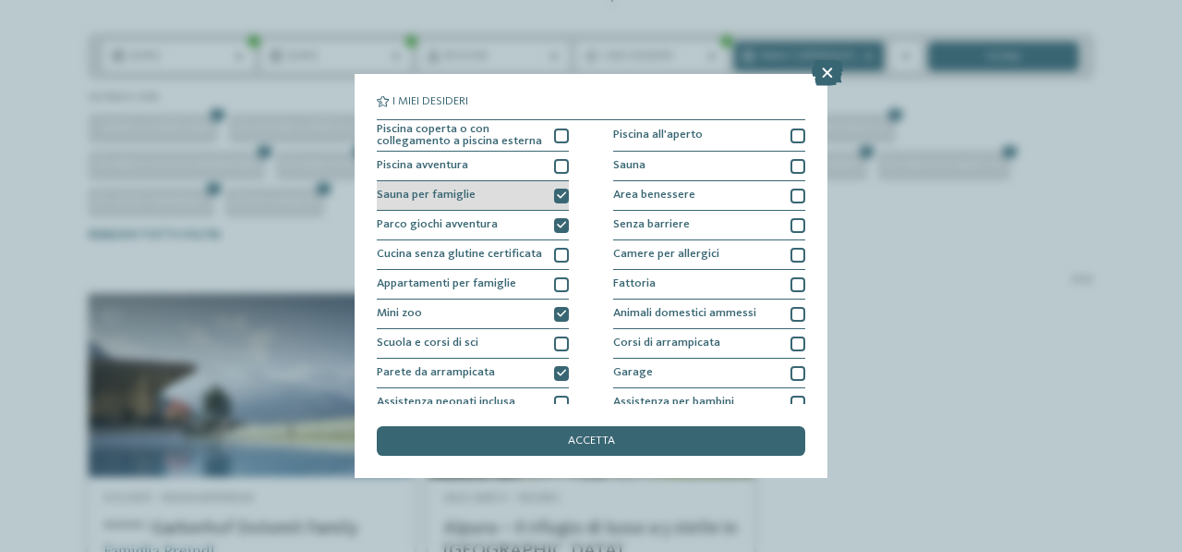
scroll to position [0, 0]
click at [555, 201] on div at bounding box center [561, 195] width 15 height 15
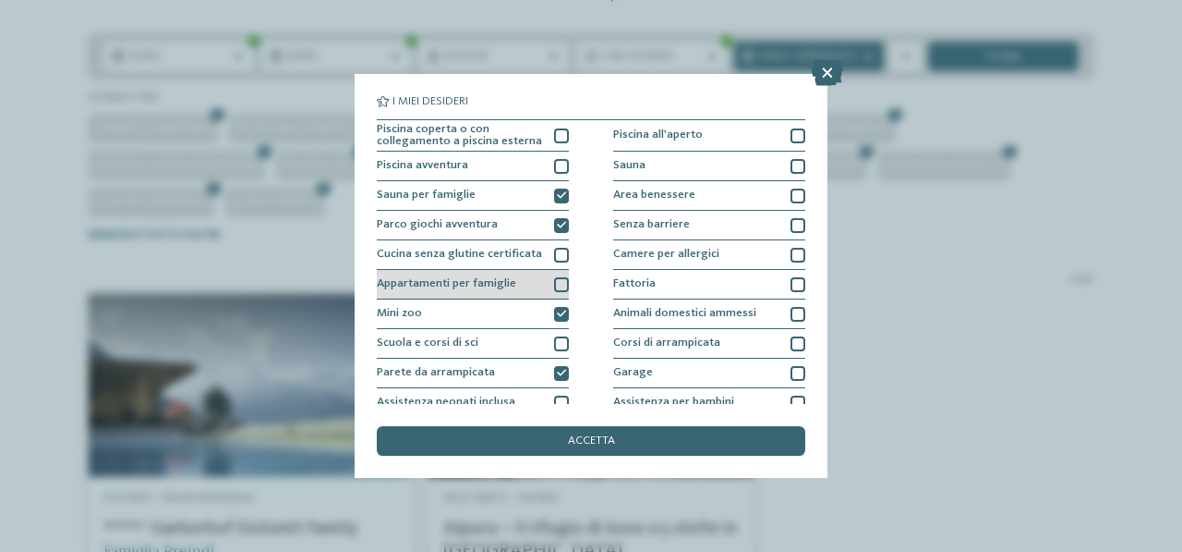
click at [557, 224] on icon at bounding box center [561, 225] width 9 height 9
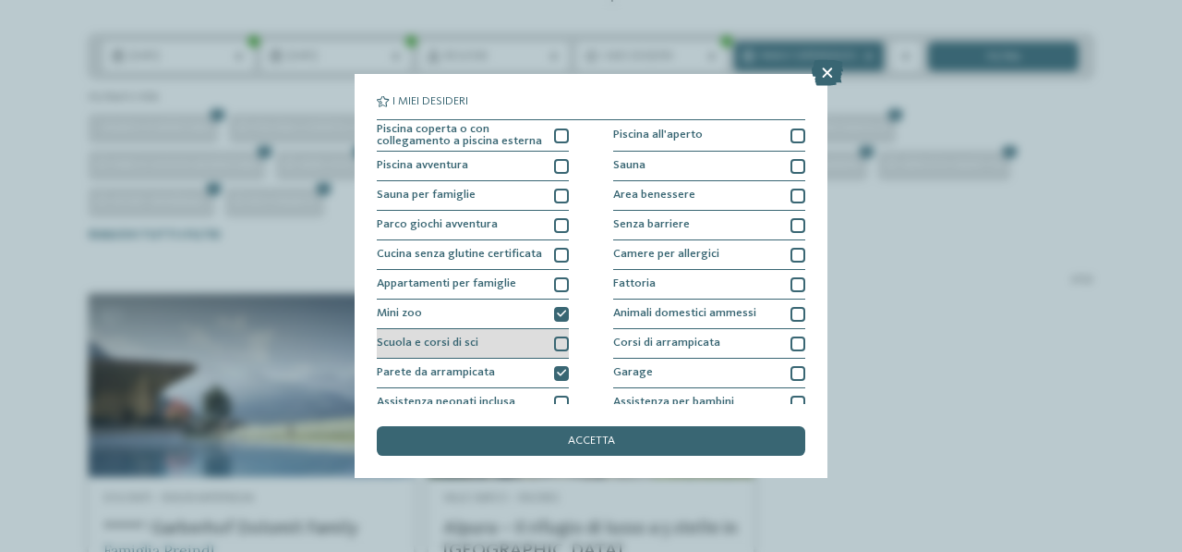
drag, startPoint x: 558, startPoint y: 312, endPoint x: 559, endPoint y: 337, distance: 25.0
click at [558, 313] on icon at bounding box center [561, 313] width 9 height 9
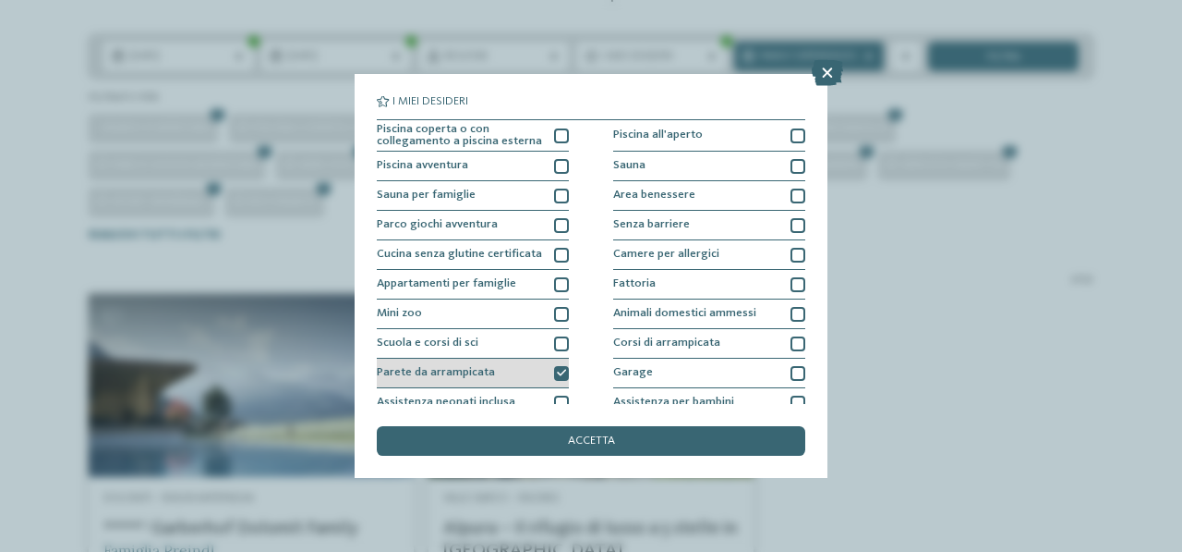
click at [557, 372] on icon at bounding box center [561, 373] width 9 height 9
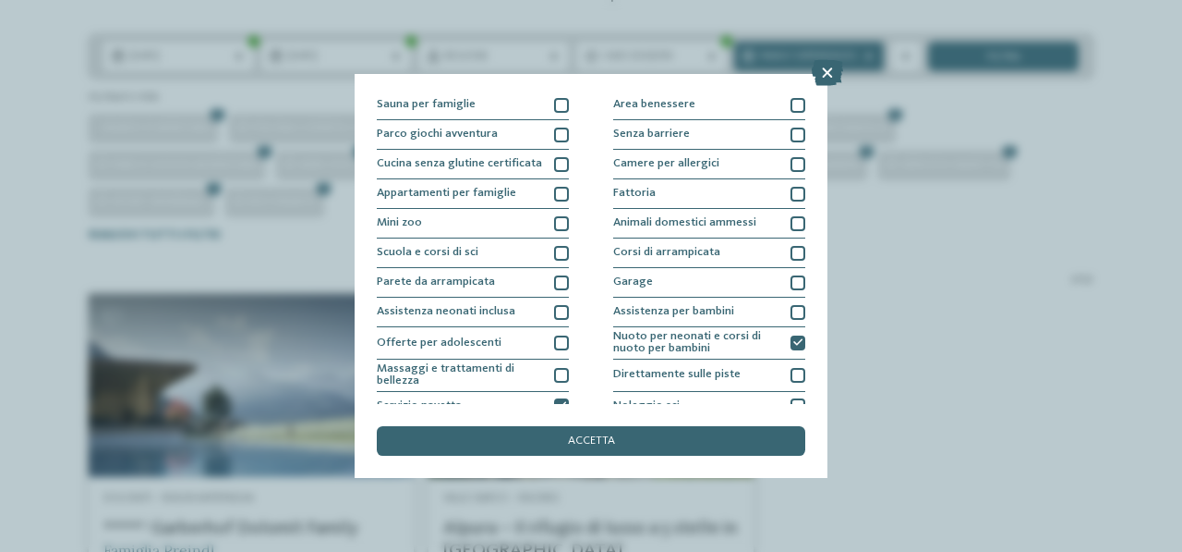
scroll to position [224, 0]
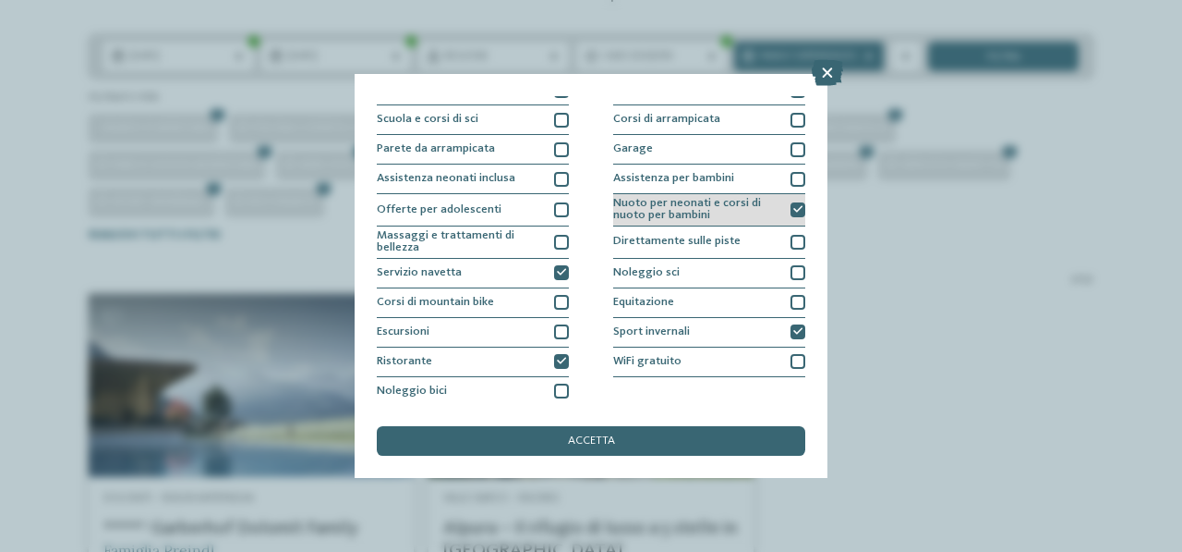
click at [794, 210] on div at bounding box center [798, 209] width 15 height 15
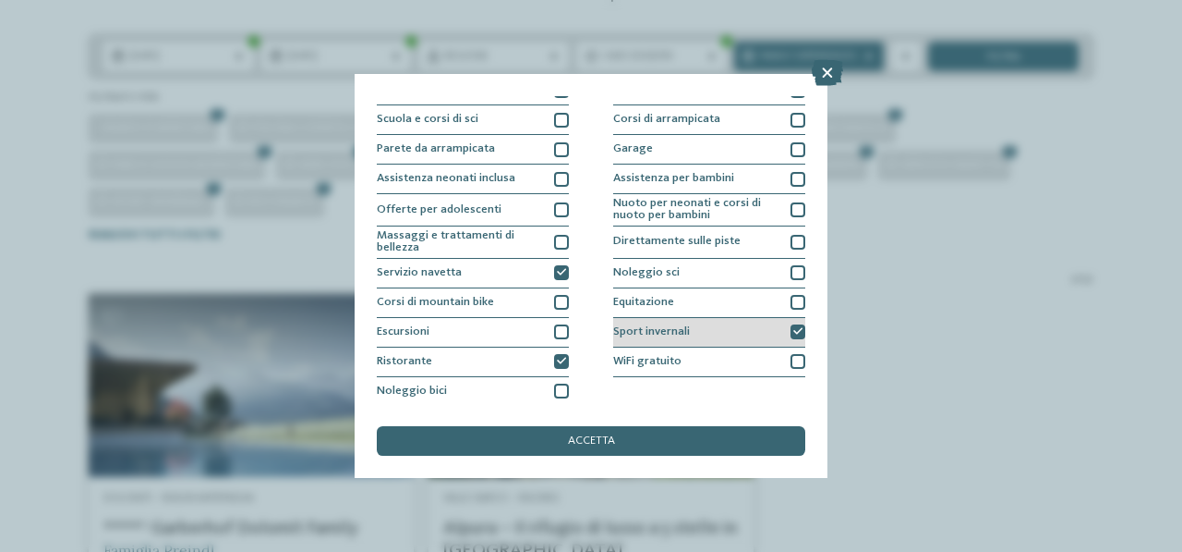
click at [794, 328] on icon at bounding box center [798, 331] width 9 height 9
click at [572, 274] on div "Piscina coperta o con collegamento a piscina esterna Piscina all'aperto Piscina…" at bounding box center [591, 151] width 429 height 511
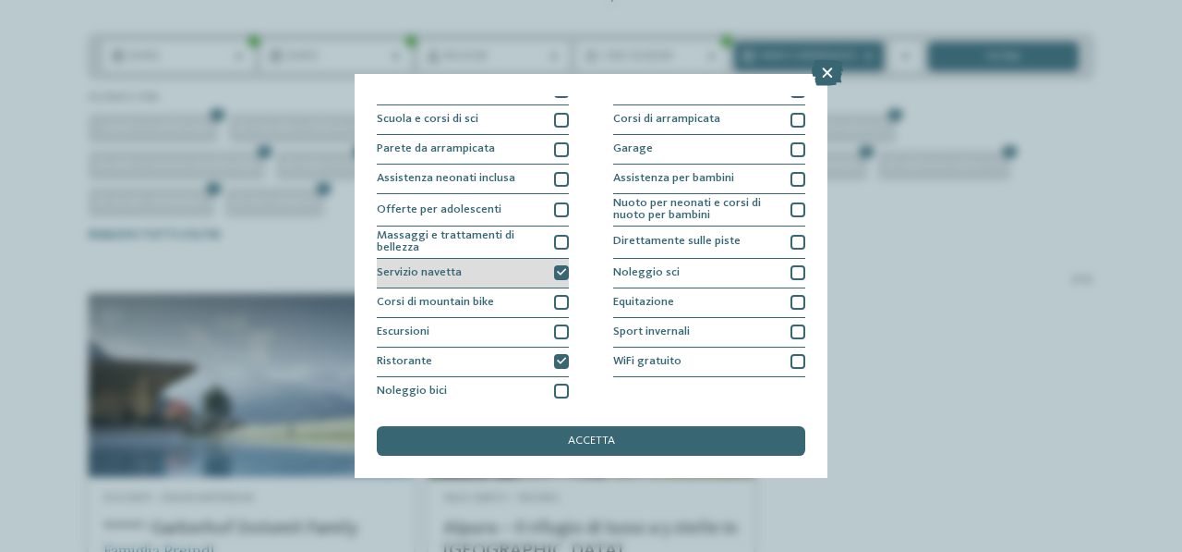
click at [560, 274] on icon at bounding box center [561, 272] width 9 height 9
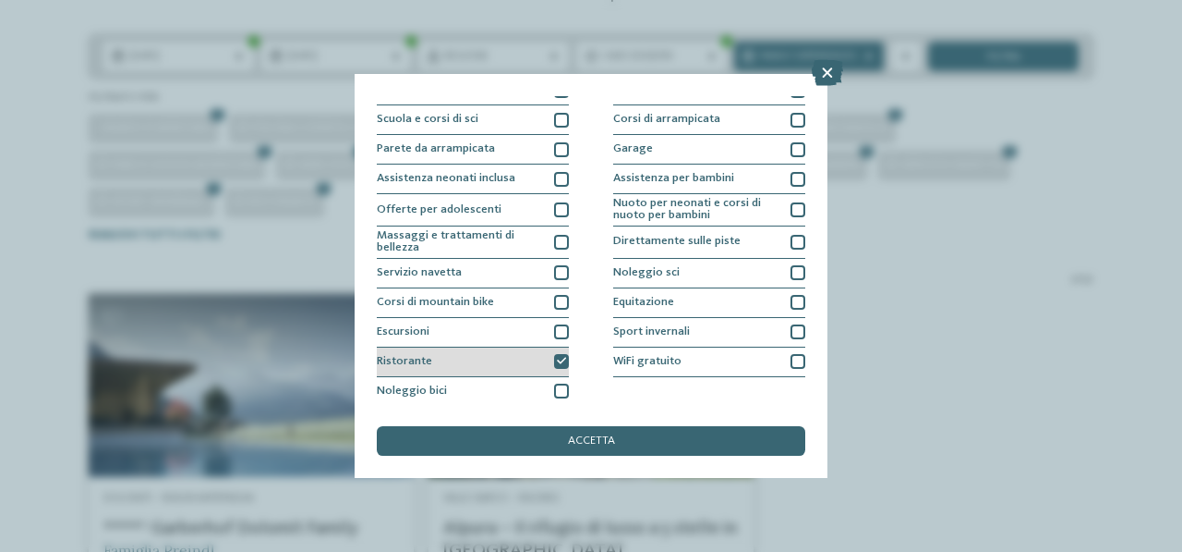
click at [561, 358] on icon at bounding box center [561, 361] width 9 height 9
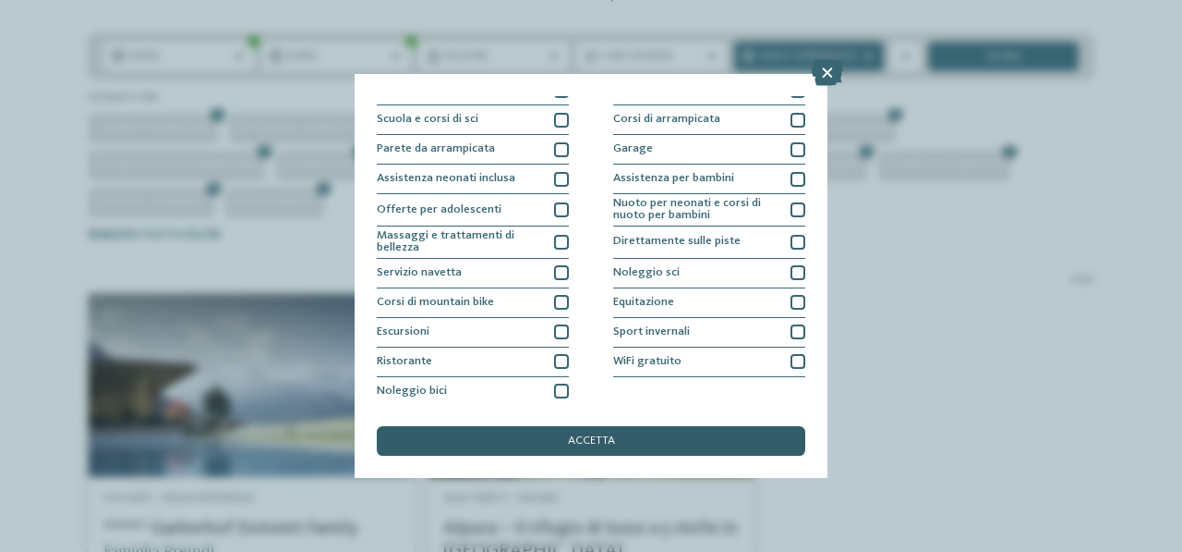
click at [611, 435] on div "accetta" at bounding box center [591, 441] width 429 height 30
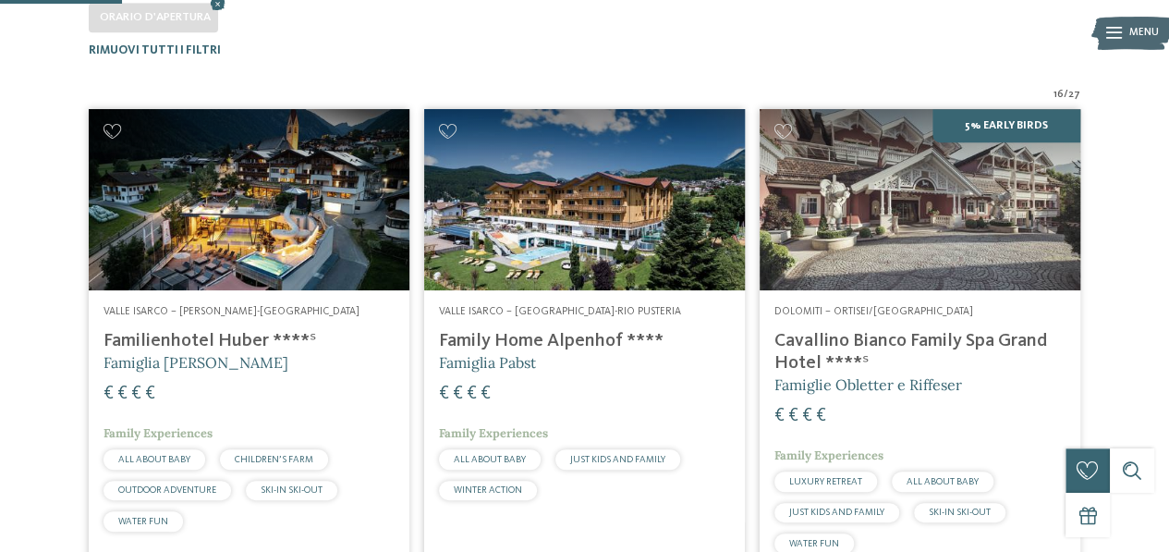
scroll to position [179, 0]
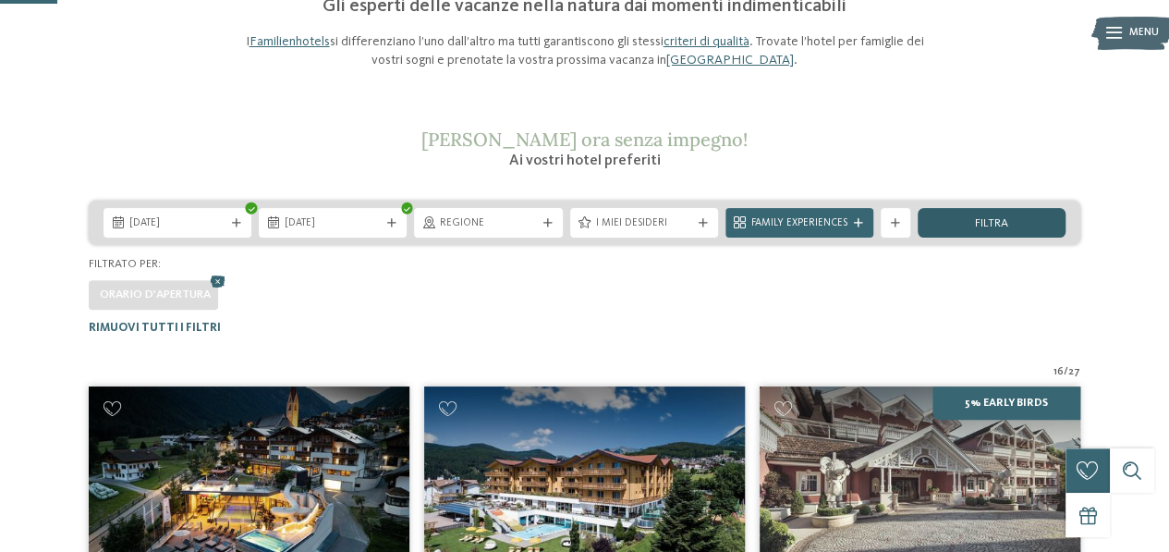
click at [1001, 228] on span "filtra" at bounding box center [991, 224] width 33 height 12
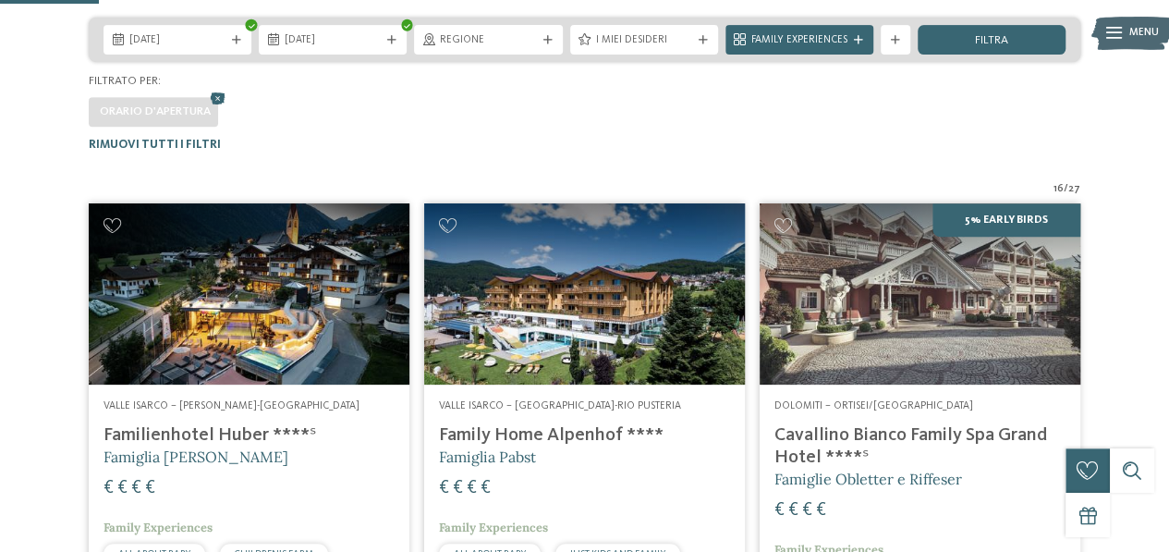
scroll to position [272, 0]
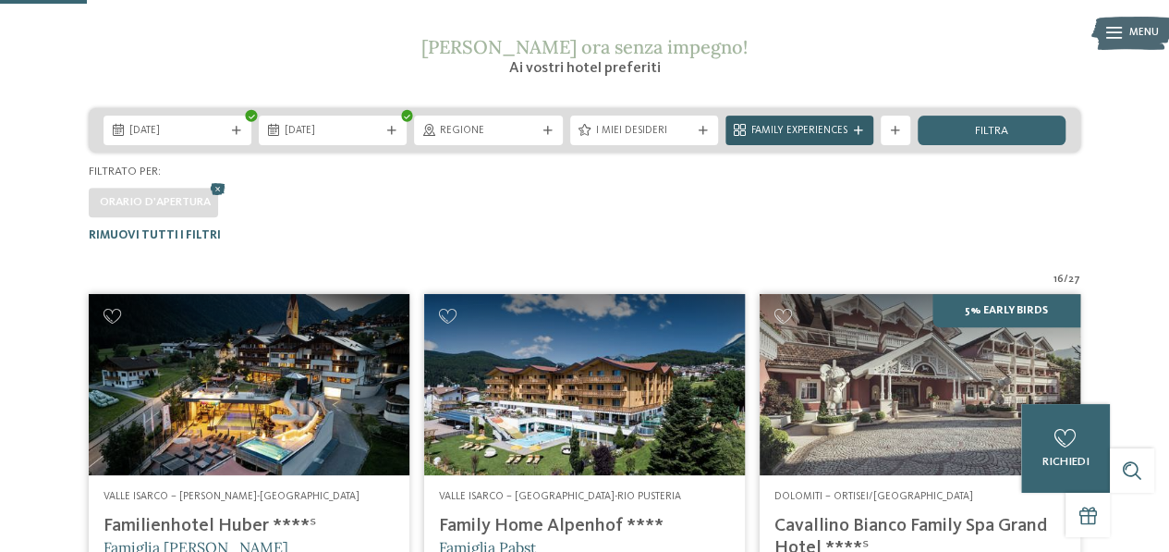
click at [819, 130] on span "Family Experiences" at bounding box center [799, 131] width 96 height 15
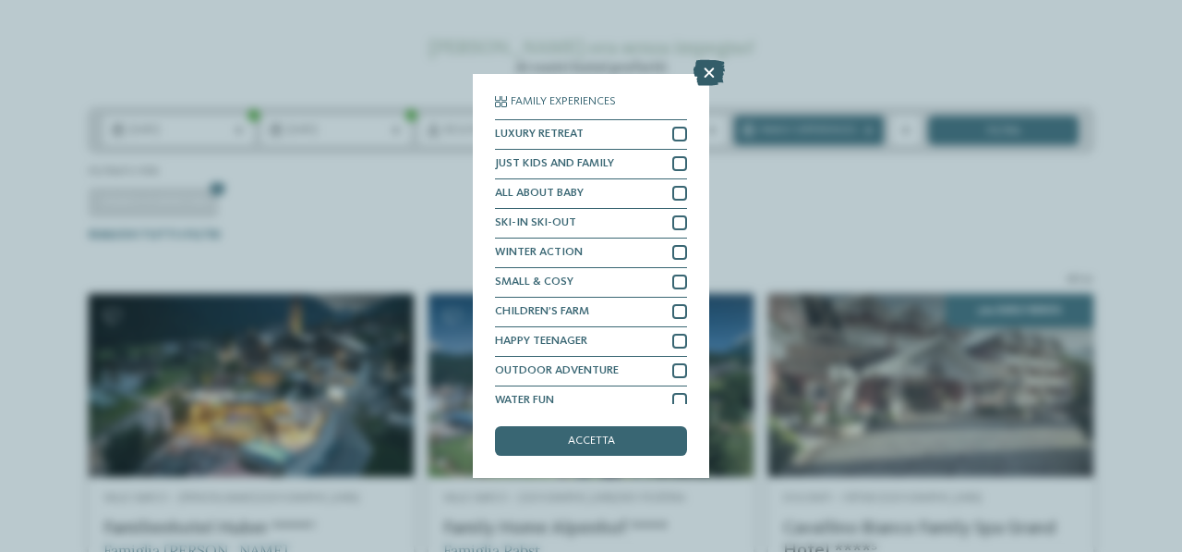
click at [707, 69] on icon at bounding box center [709, 73] width 31 height 26
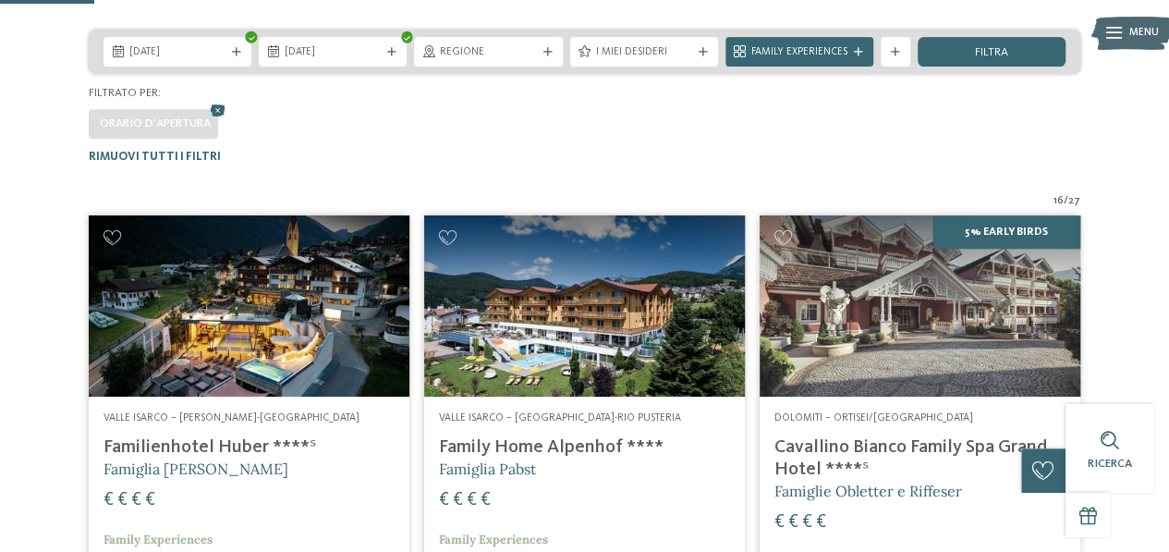
scroll to position [456, 0]
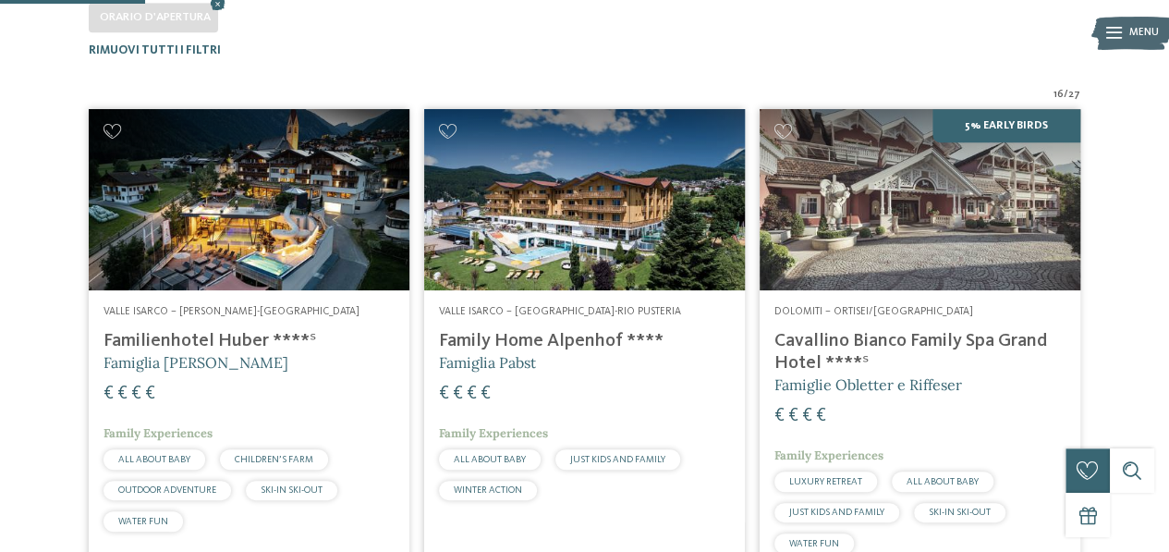
click at [554, 333] on h4 "Family Home Alpenhof ****" at bounding box center [584, 341] width 291 height 22
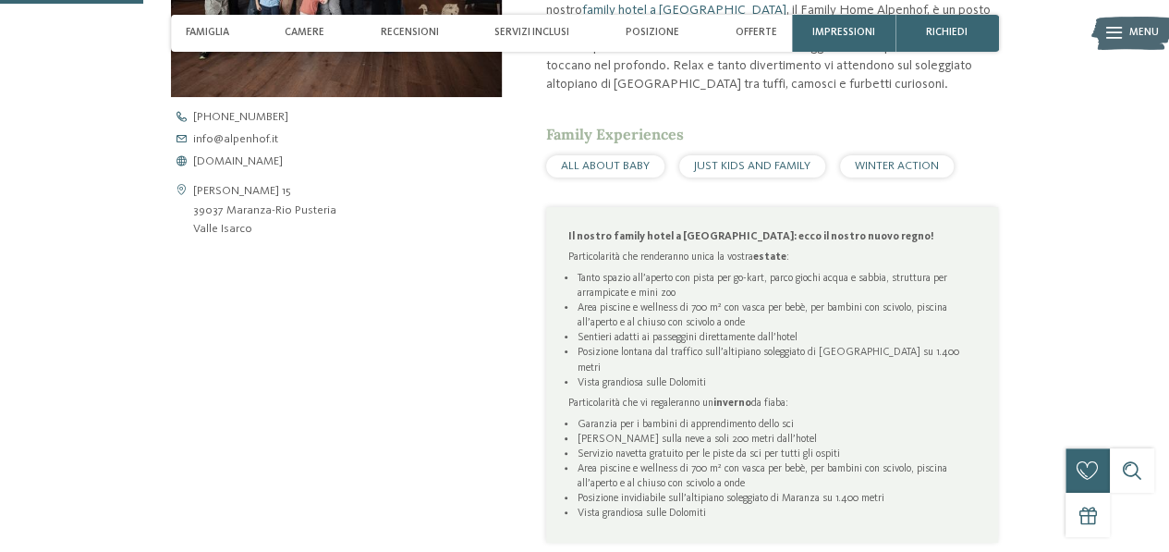
scroll to position [647, 0]
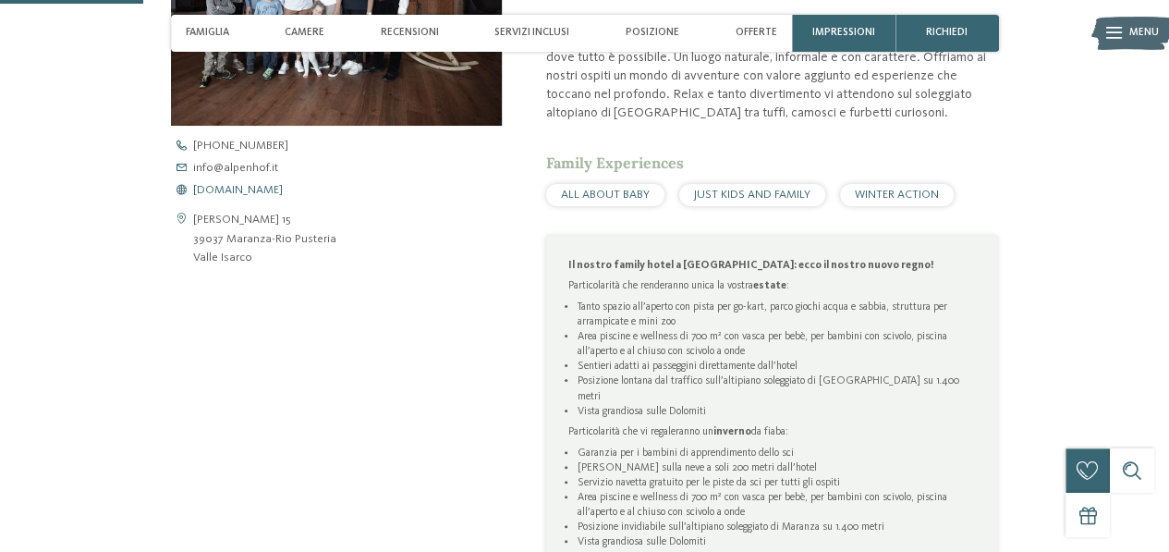
click at [238, 190] on span "[DOMAIN_NAME]" at bounding box center [238, 191] width 90 height 12
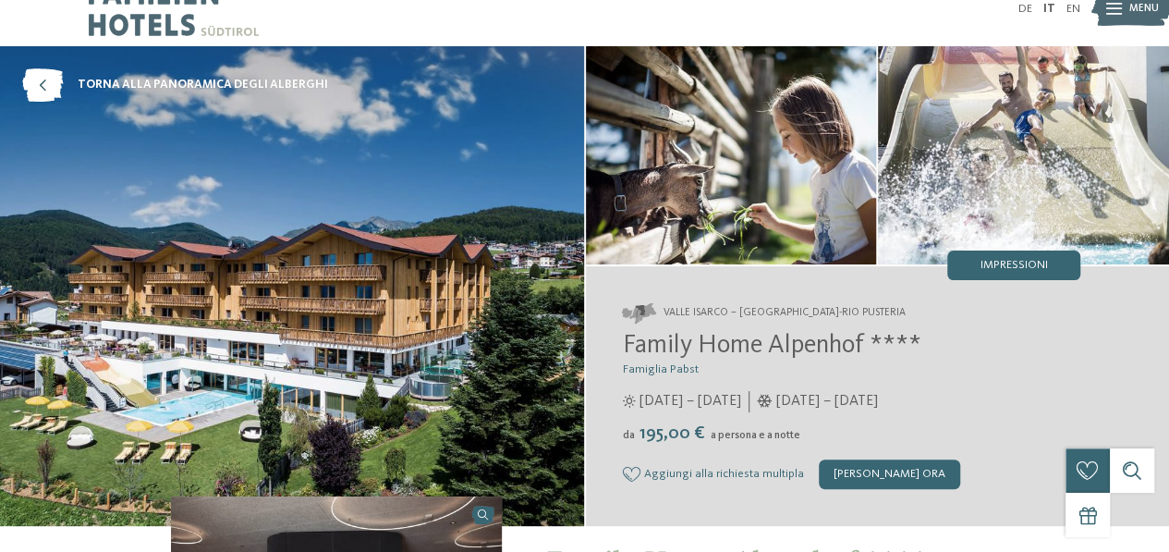
scroll to position [0, 0]
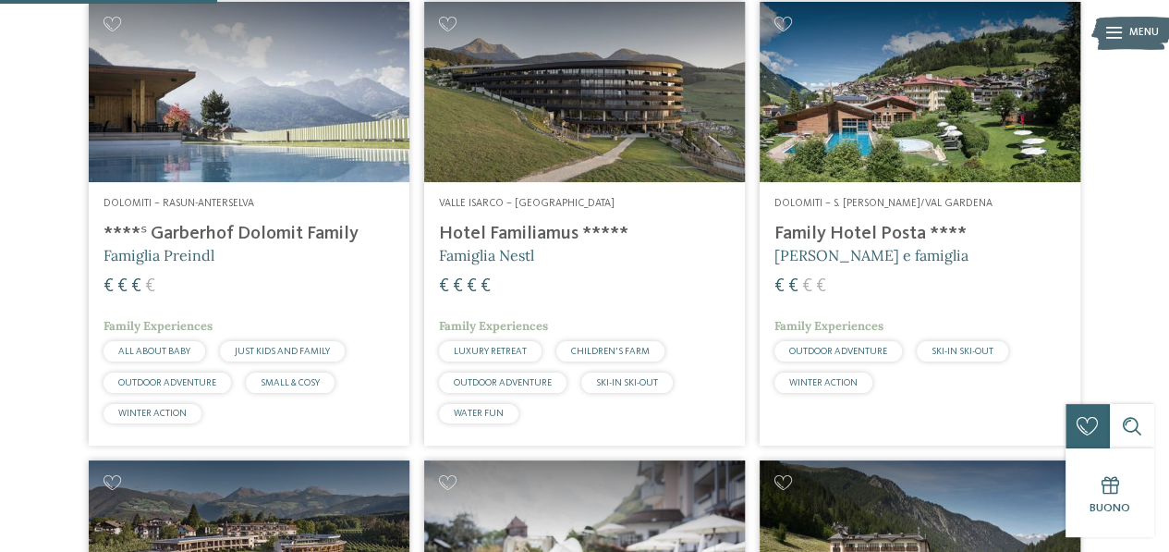
click at [541, 196] on div "Valle Isarco – Maranza Hotel Familiamus ***** Famiglia Nestl € € € € Family Exp…" at bounding box center [584, 313] width 321 height 263
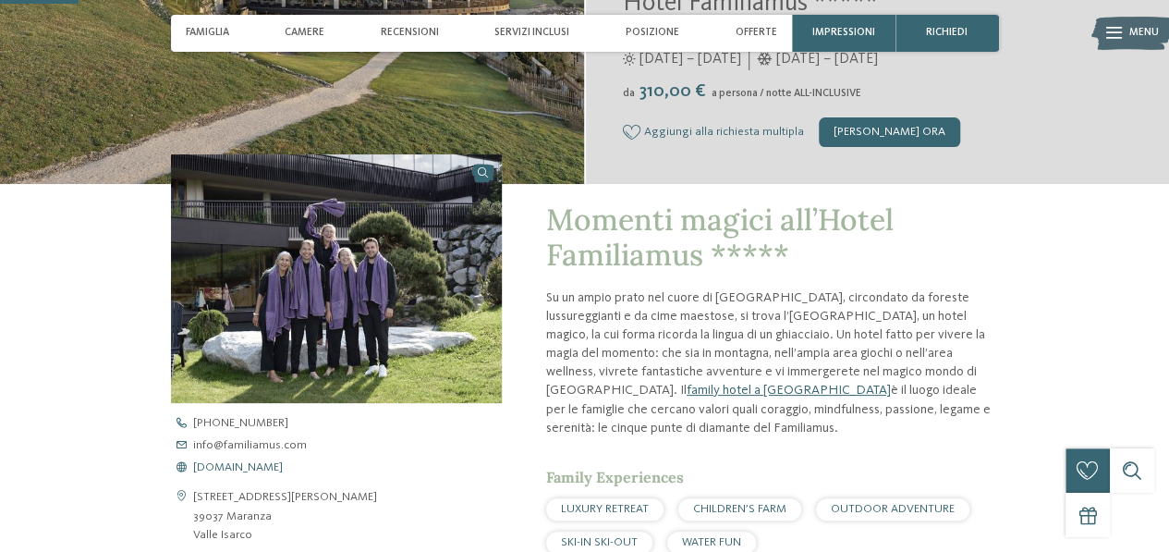
click at [264, 468] on span "www.familiamus.com" at bounding box center [238, 468] width 90 height 12
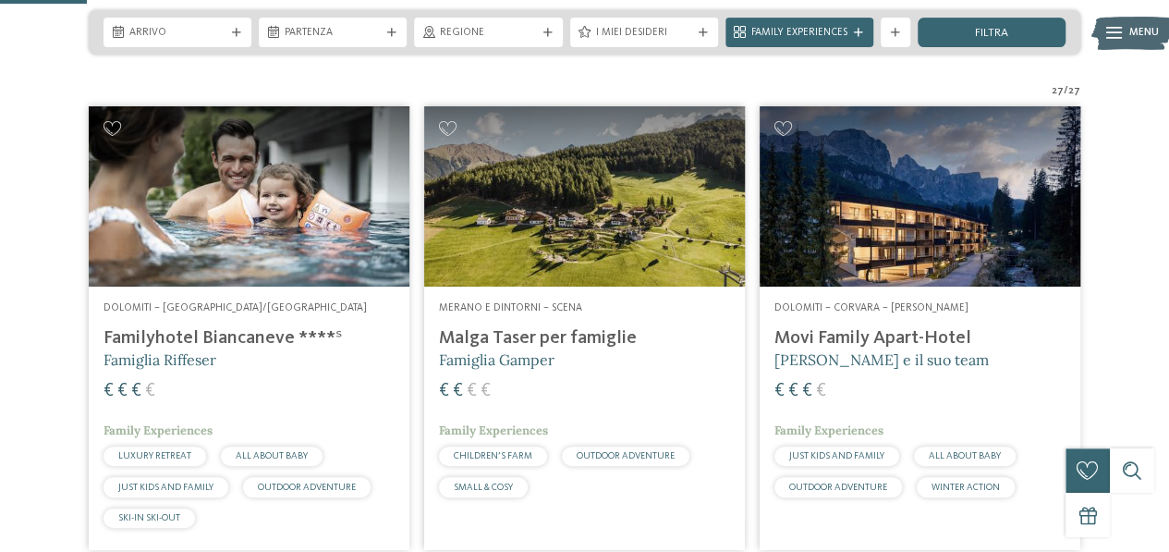
click at [971, 198] on img at bounding box center [919, 196] width 321 height 180
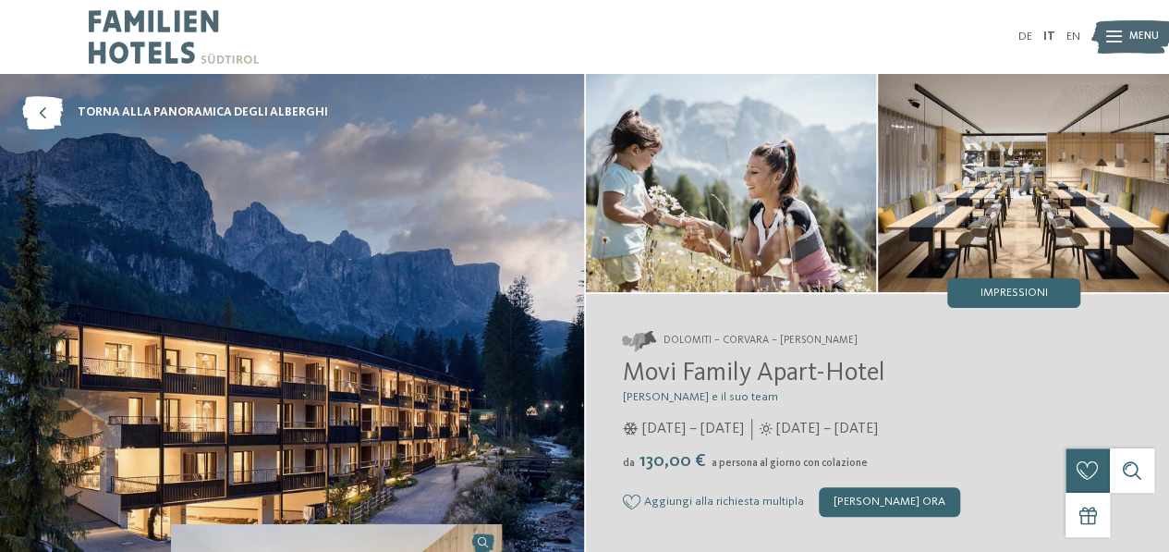
click at [1130, 36] on span "Menu" at bounding box center [1144, 37] width 30 height 15
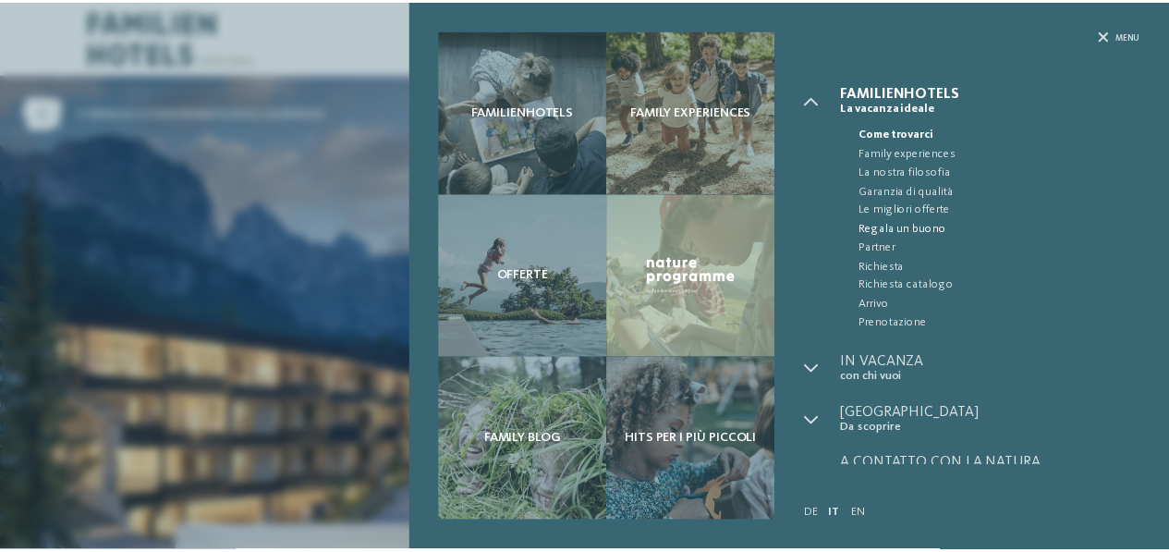
scroll to position [19, 0]
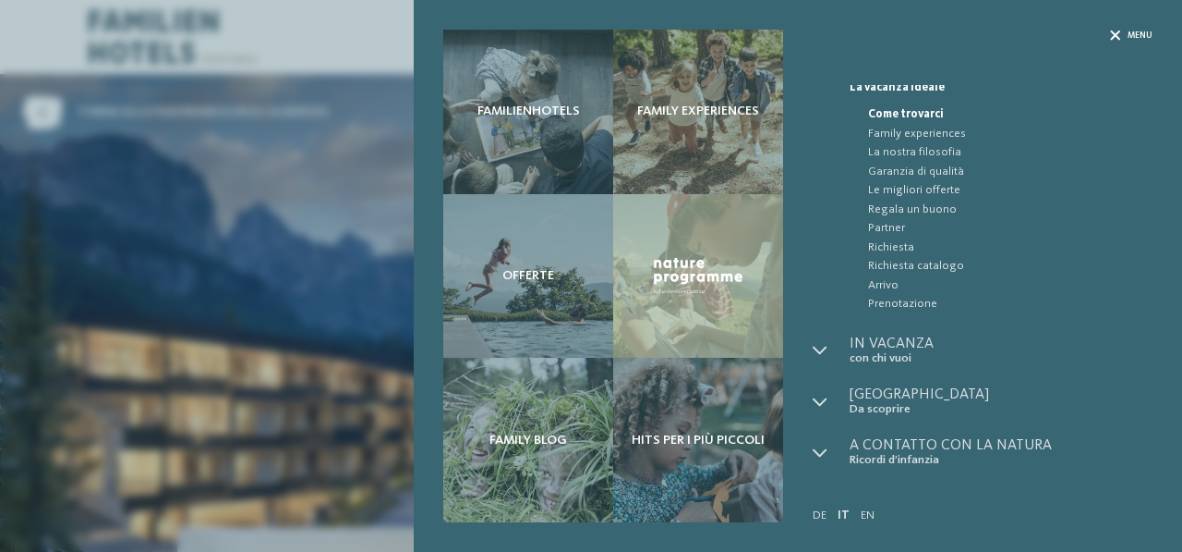
click at [1122, 36] on div "Menu" at bounding box center [1131, 36] width 42 height 12
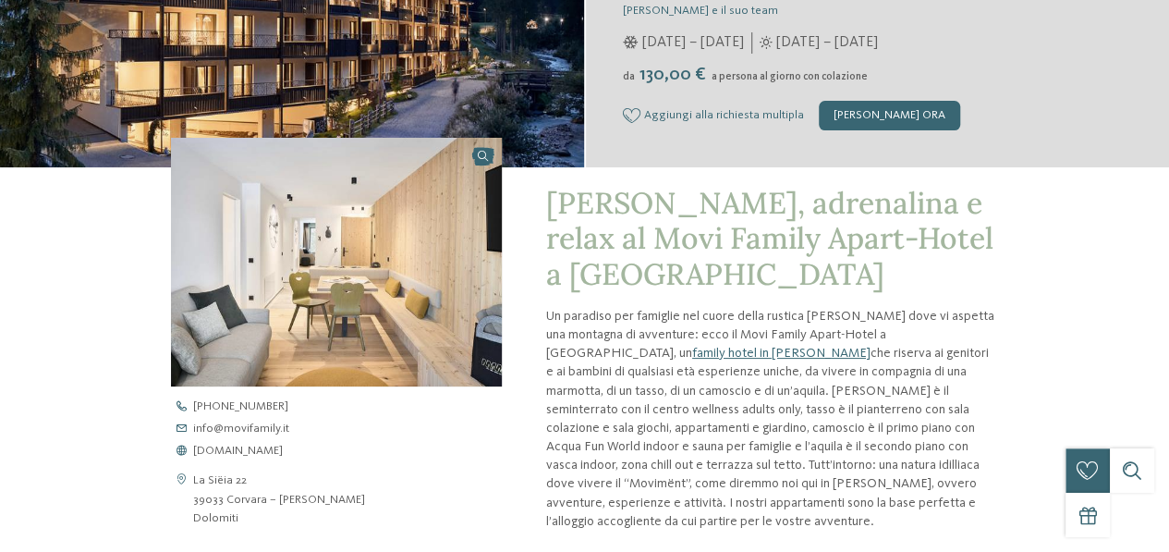
scroll to position [462, 0]
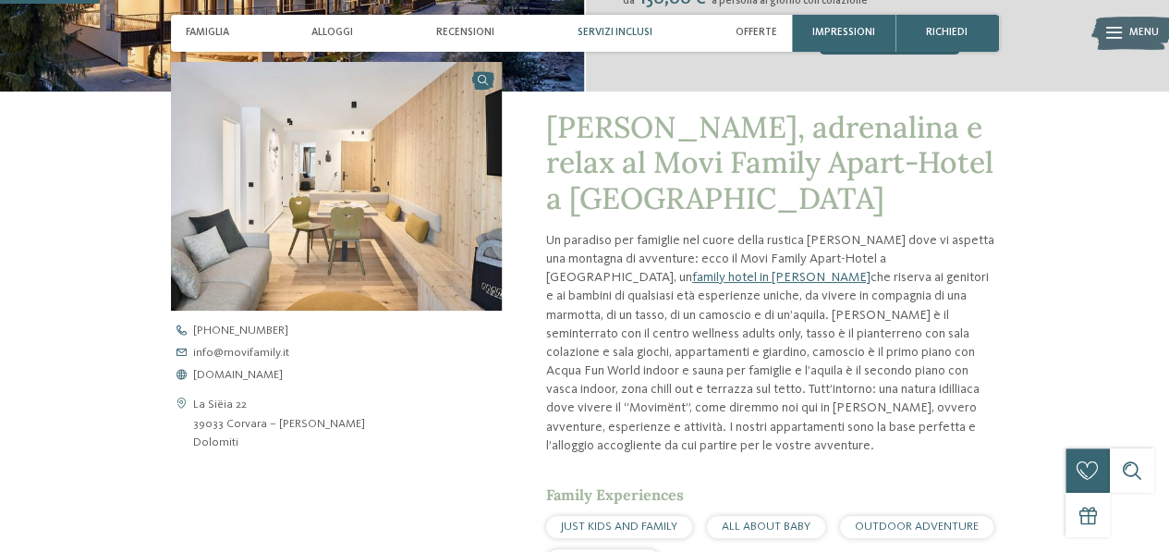
click at [610, 31] on span "Servizi inclusi" at bounding box center [614, 33] width 75 height 12
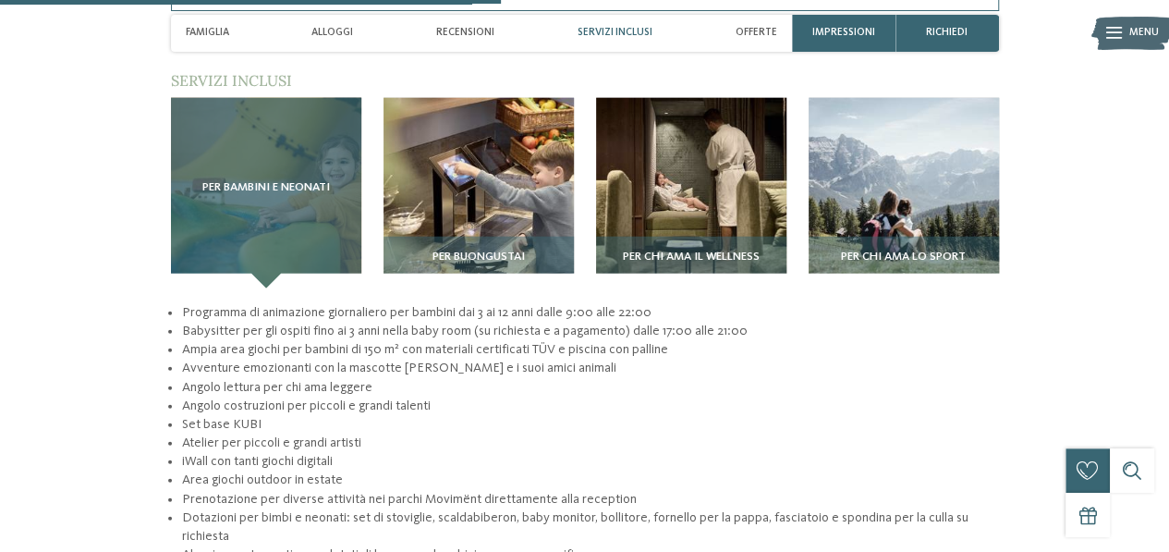
scroll to position [2354, 0]
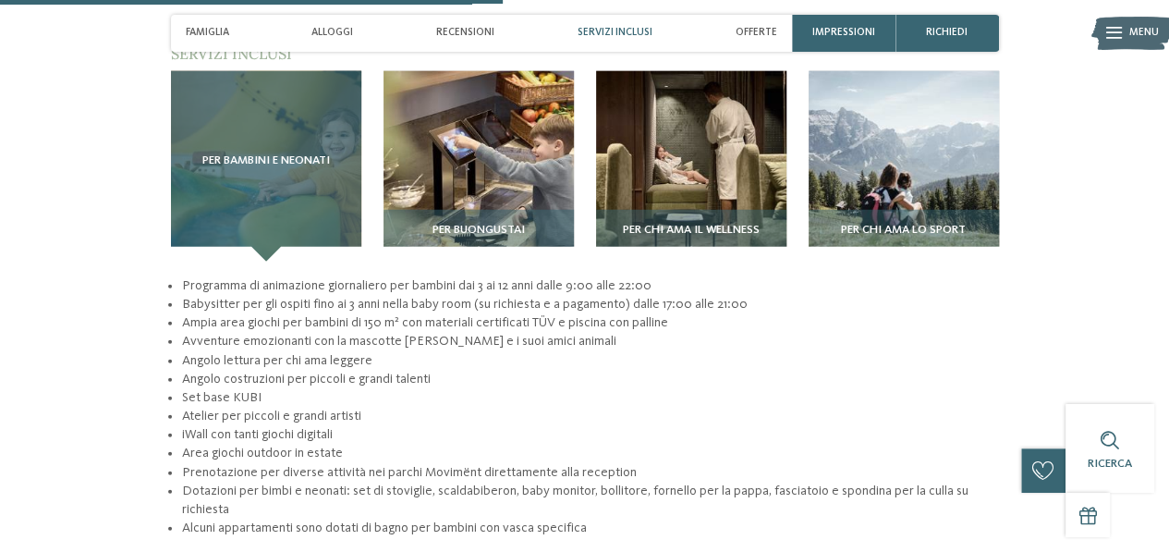
click at [271, 164] on div "Per bambini e neonati" at bounding box center [266, 166] width 190 height 190
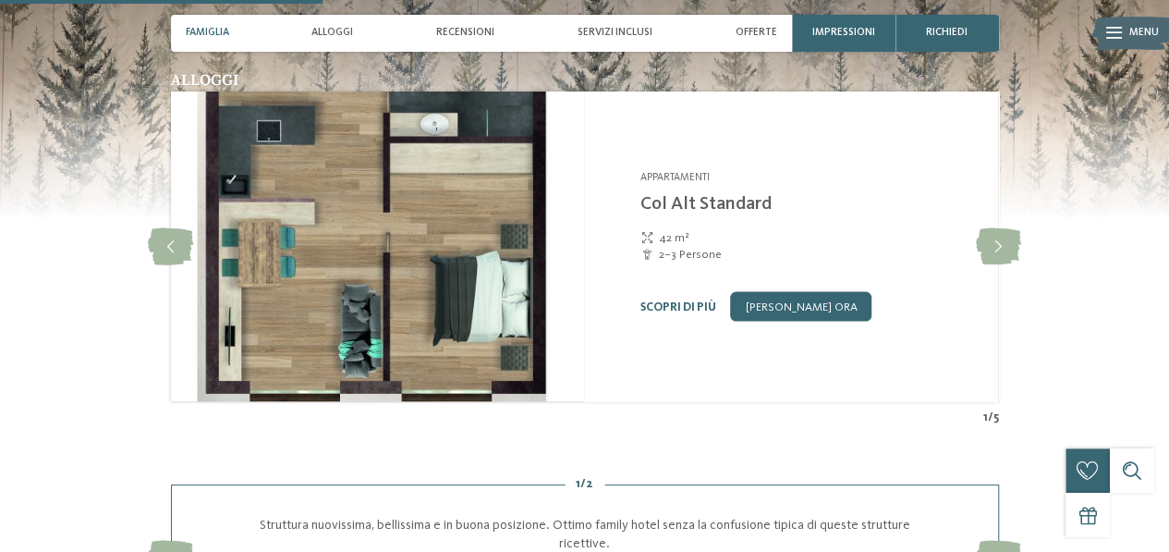
scroll to position [1707, 0]
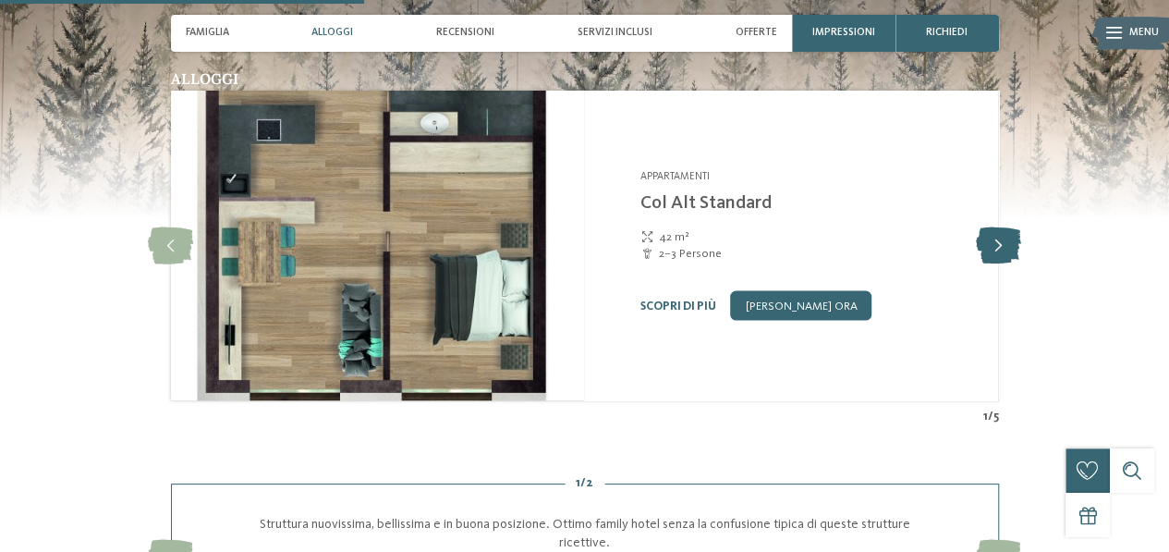
click at [1002, 226] on icon at bounding box center [998, 244] width 45 height 37
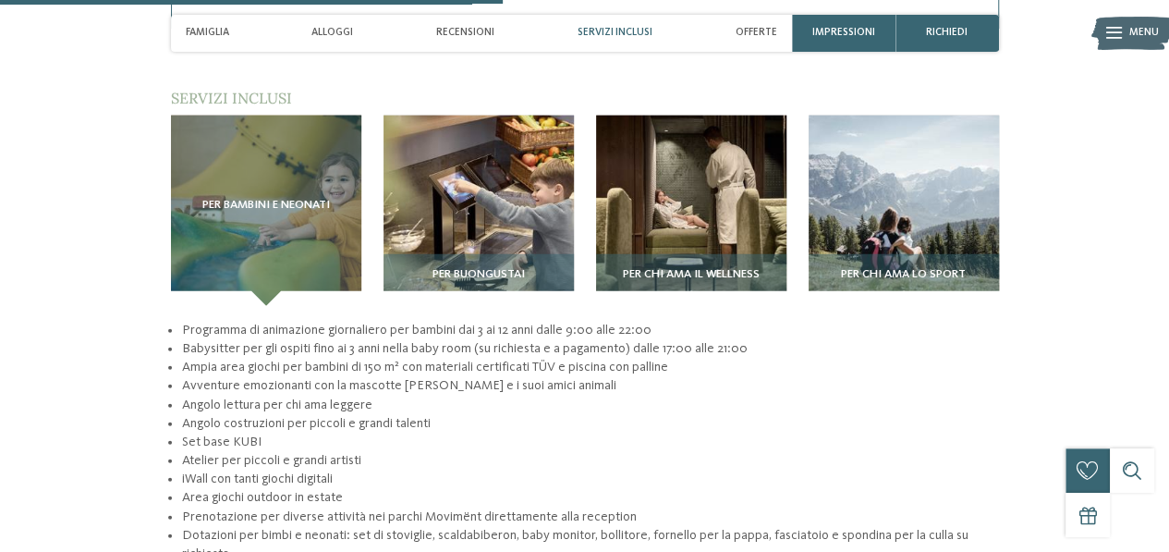
scroll to position [2354, 0]
